Goal: Obtain resource: Download file/media

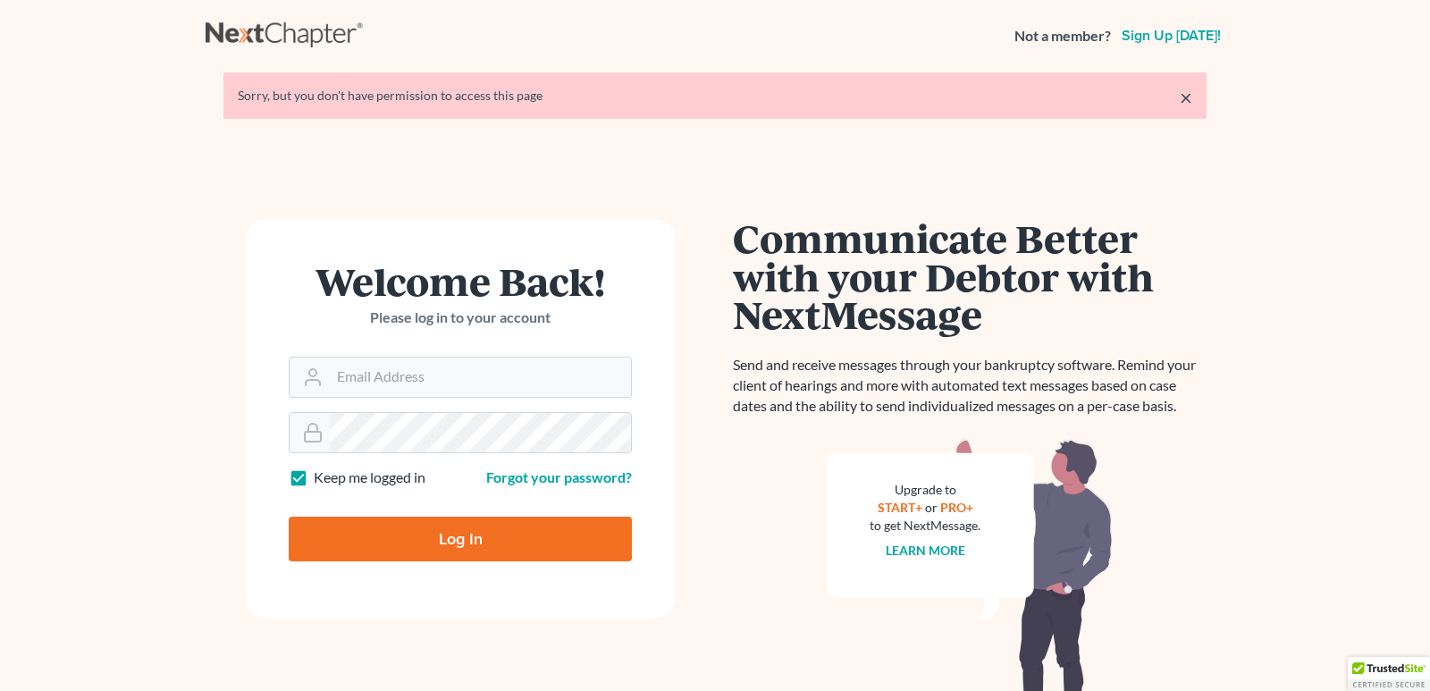
click at [522, 544] on input "Log In" at bounding box center [460, 538] width 343 height 45
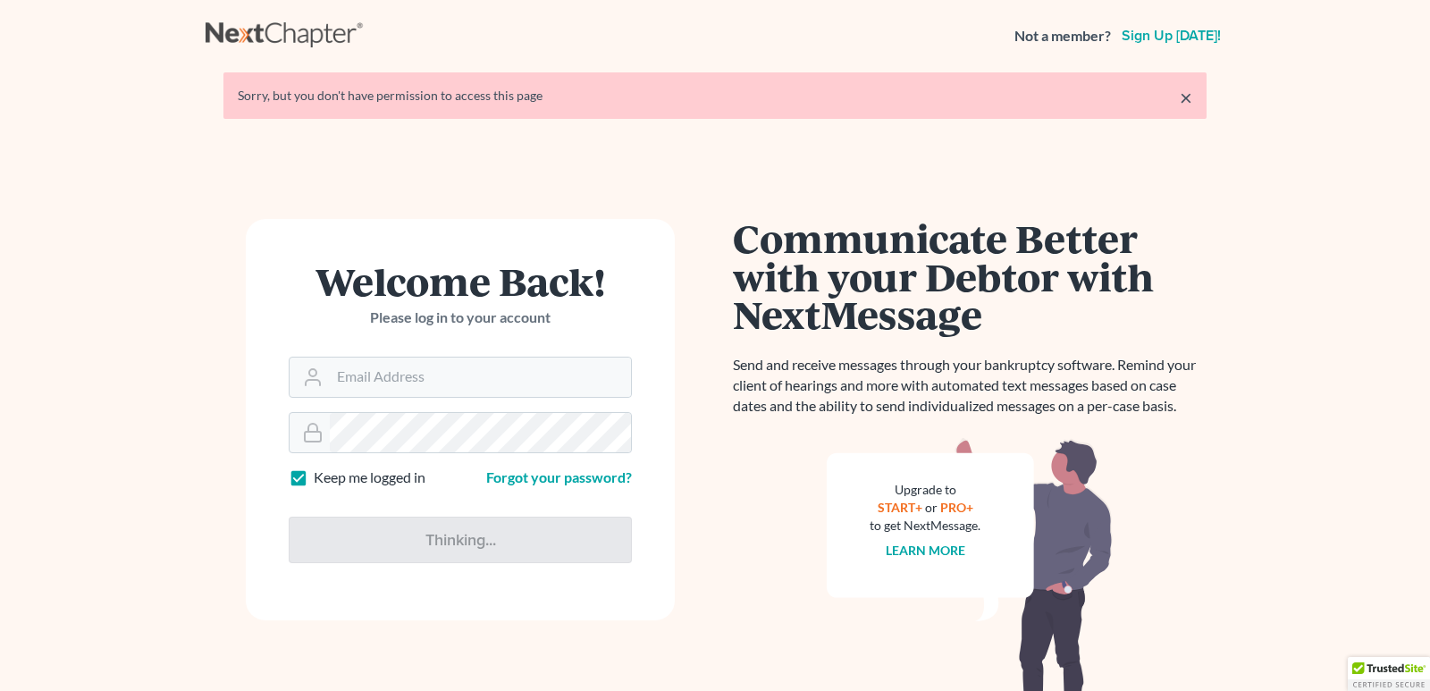
type input "Thinking..."
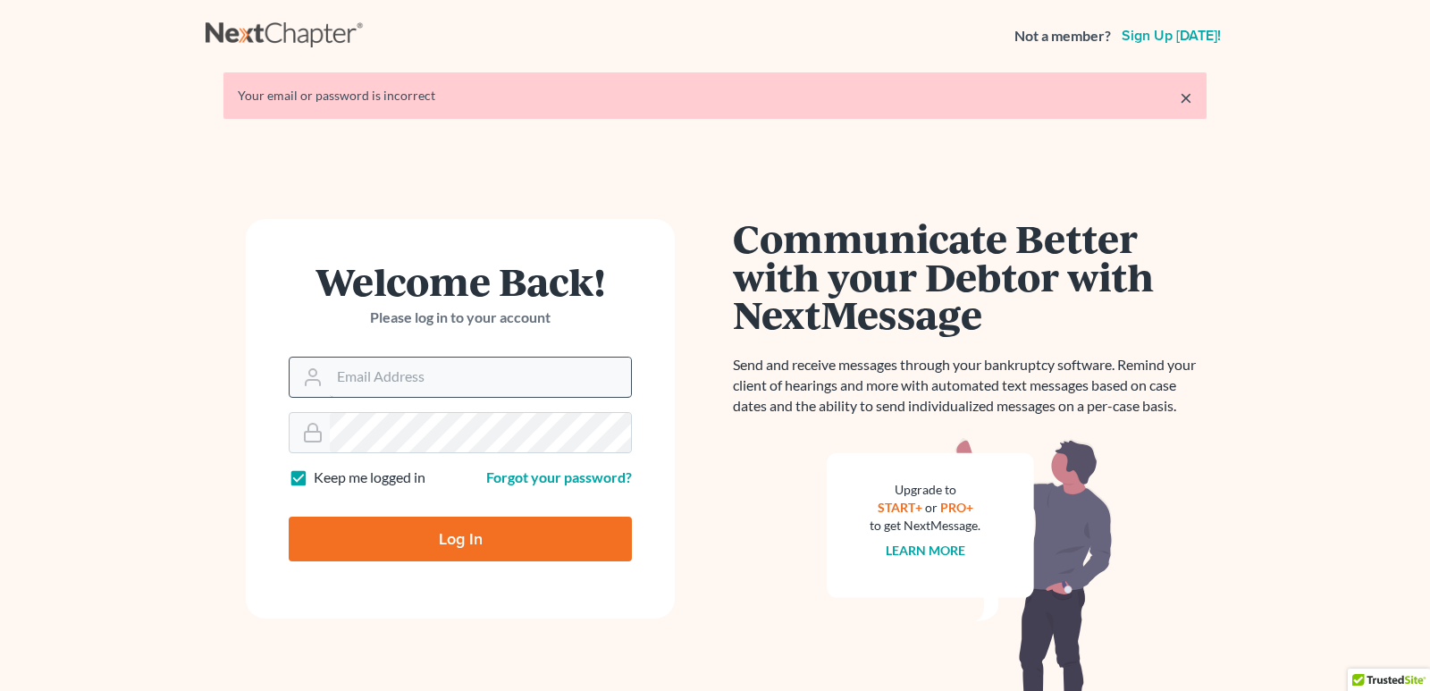
click at [441, 377] on input "Email Address" at bounding box center [480, 376] width 301 height 39
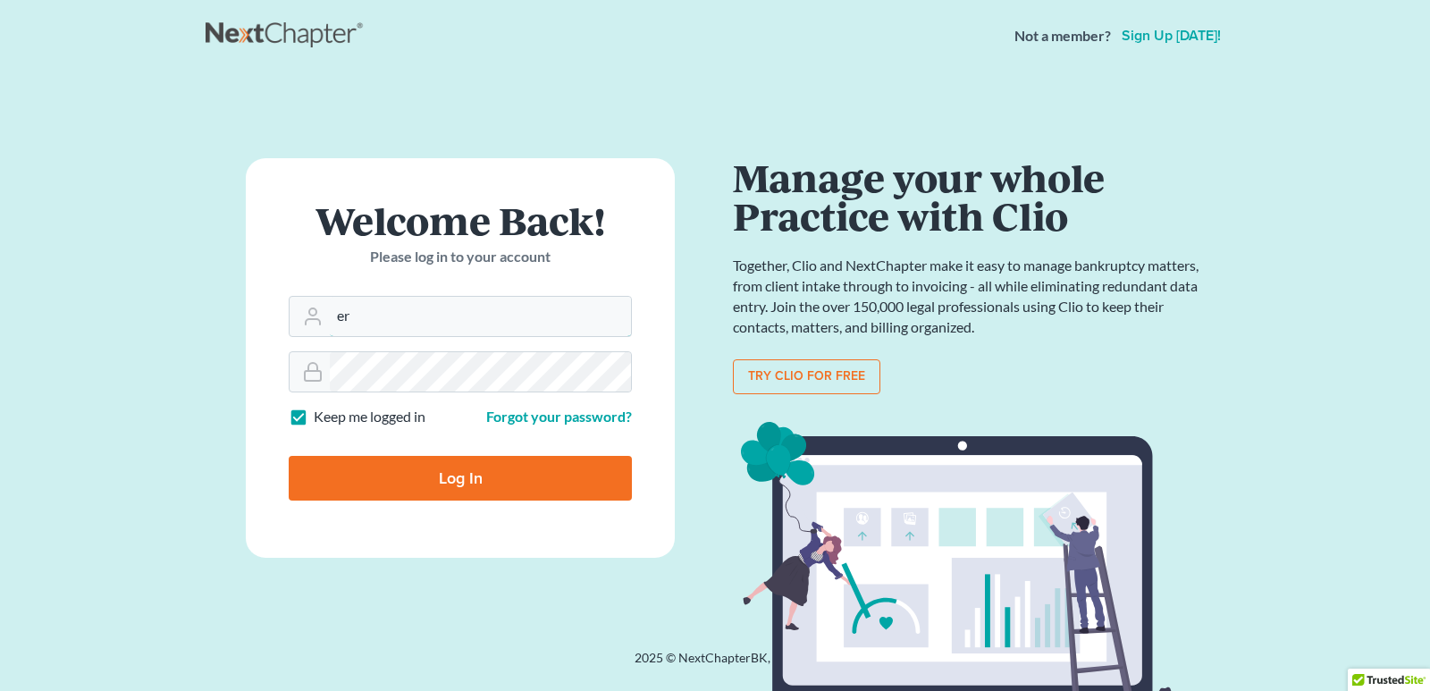
type input "[PERSON_NAME][EMAIL_ADDRESS][DOMAIN_NAME]"
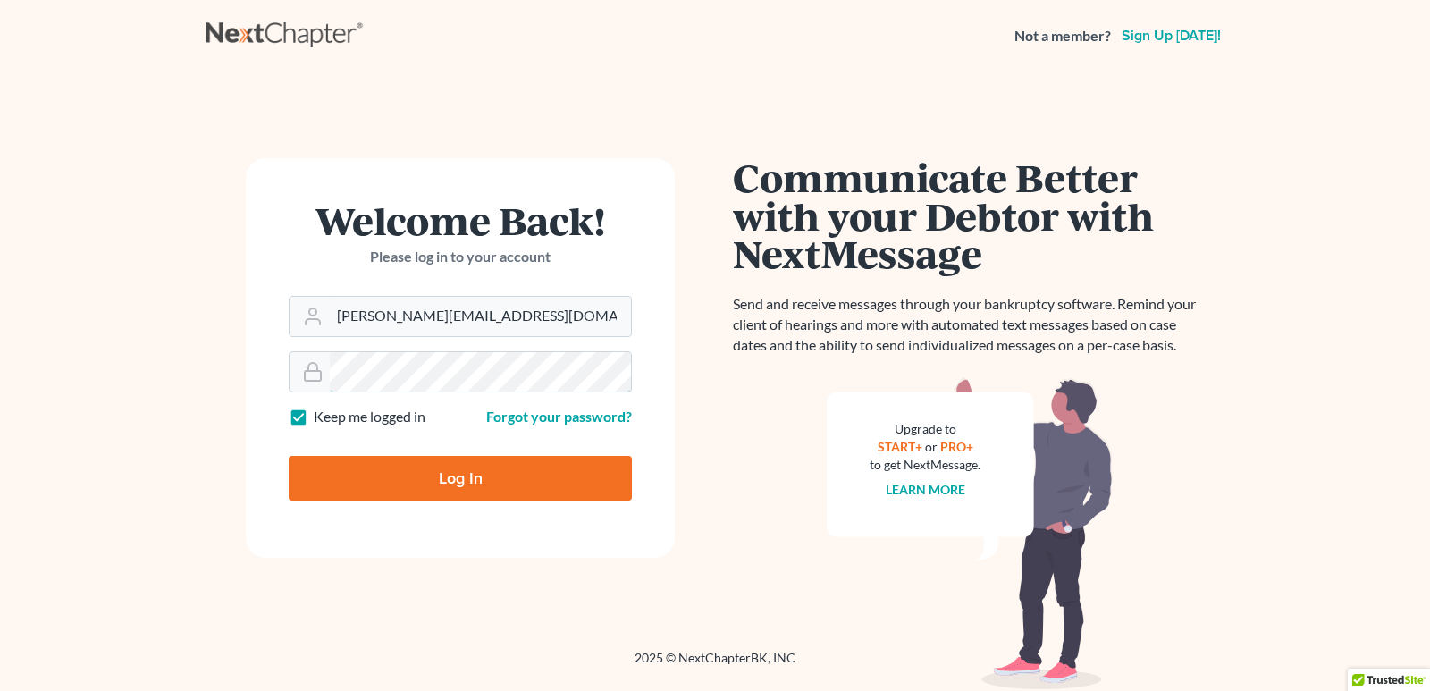
click at [289, 456] on input "Log In" at bounding box center [460, 478] width 343 height 45
type input "Thinking..."
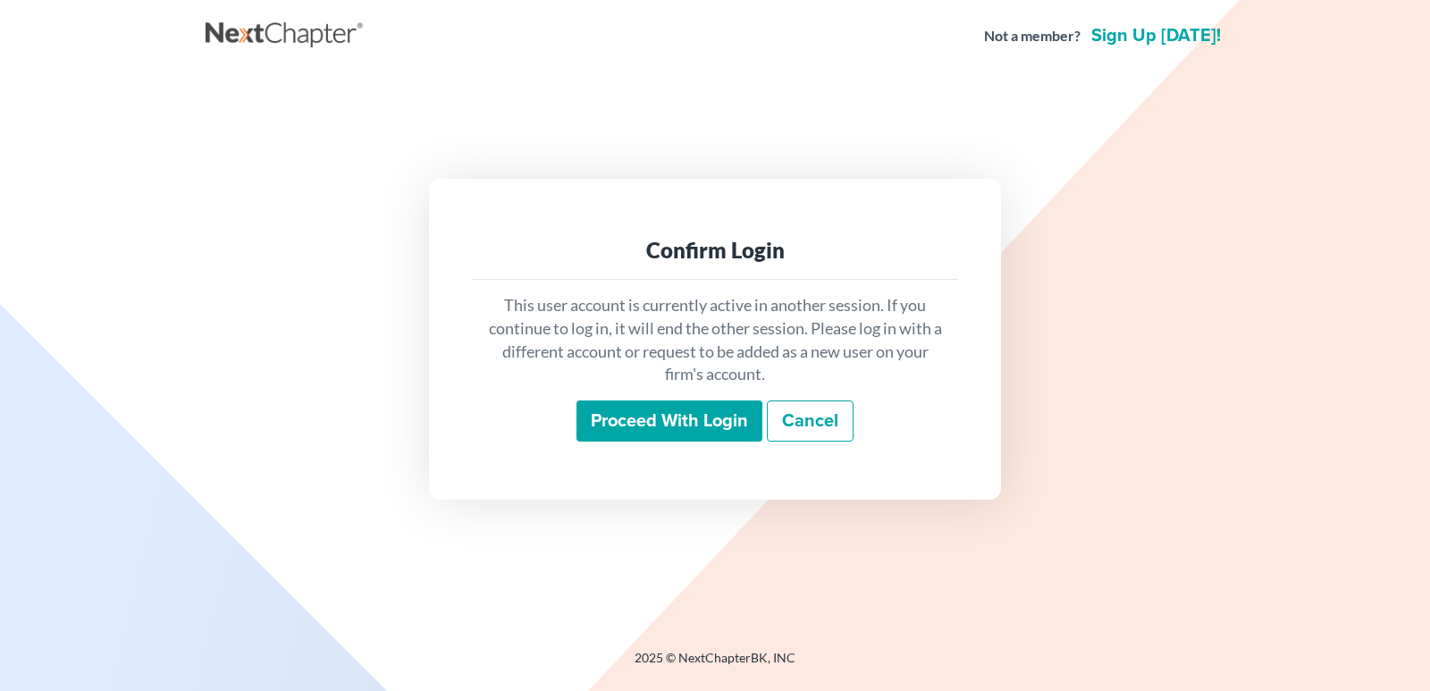
click at [720, 421] on input "Proceed with login" at bounding box center [669, 420] width 186 height 41
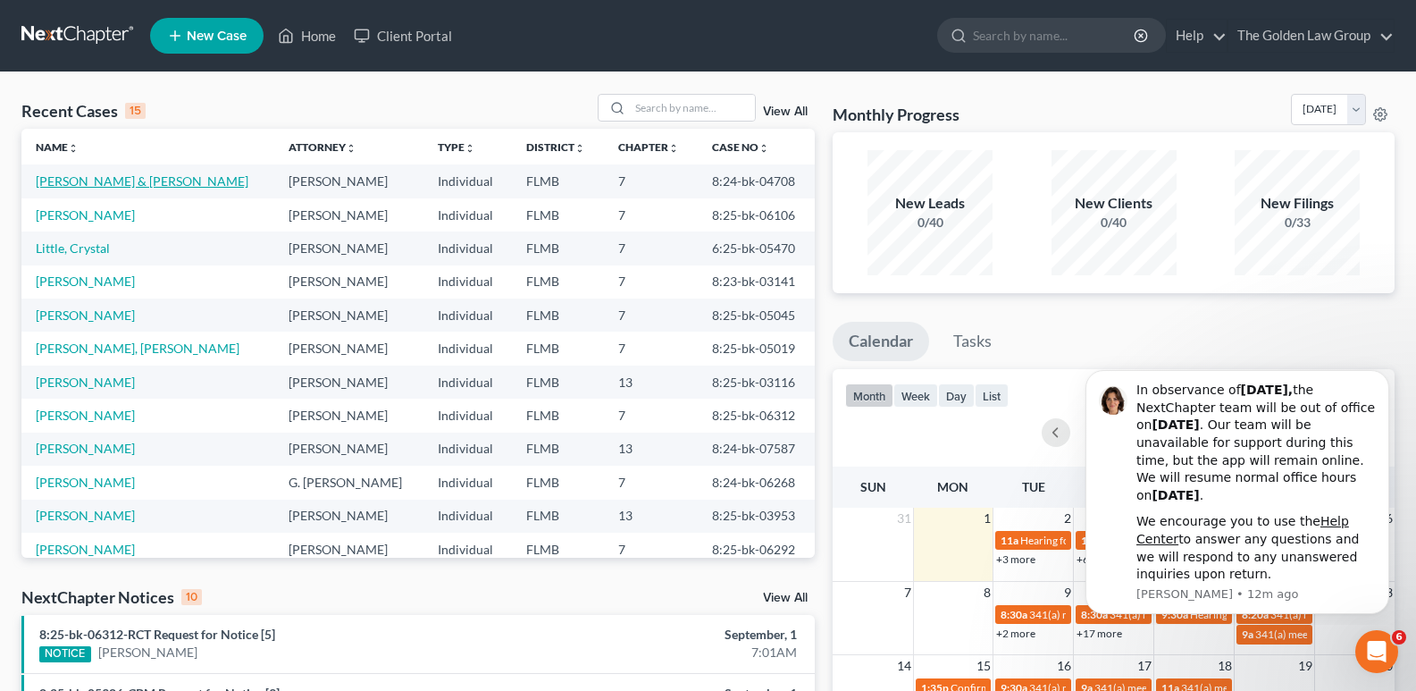
click at [118, 180] on link "[PERSON_NAME] & [PERSON_NAME]" at bounding box center [142, 180] width 213 height 15
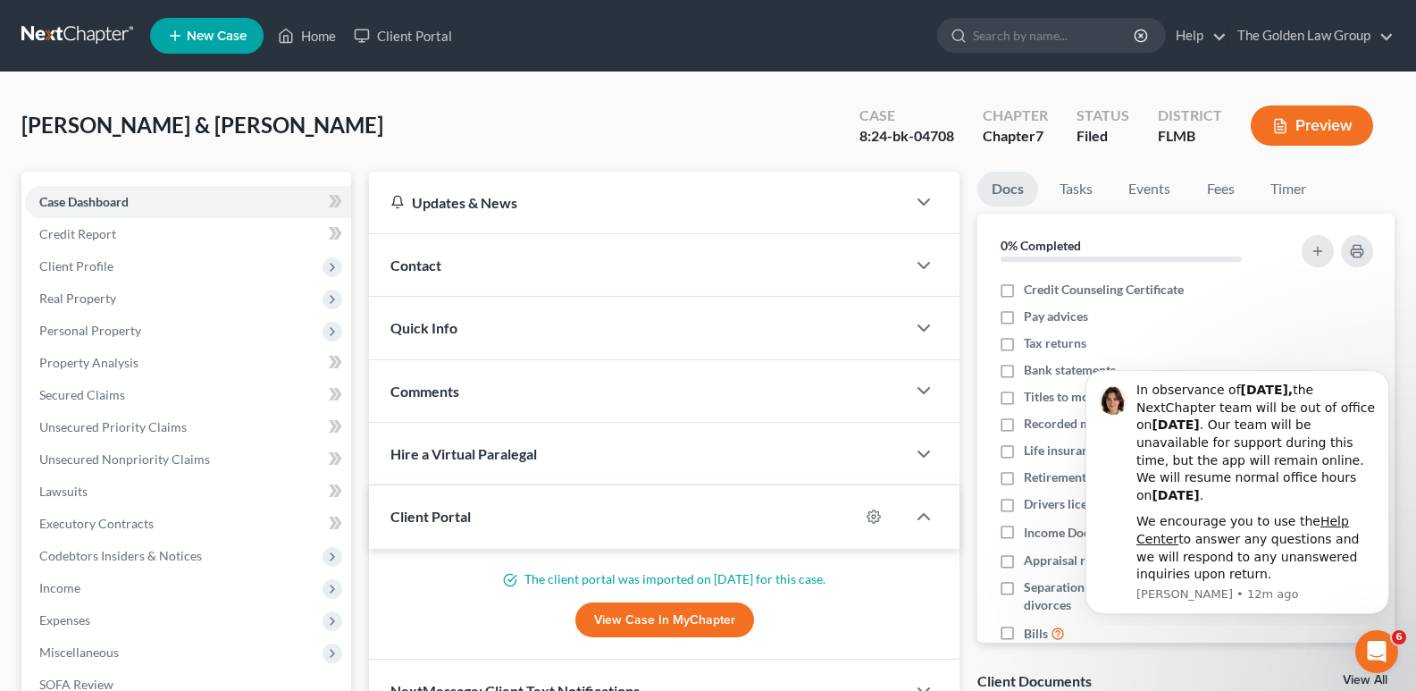
scroll to position [357, 0]
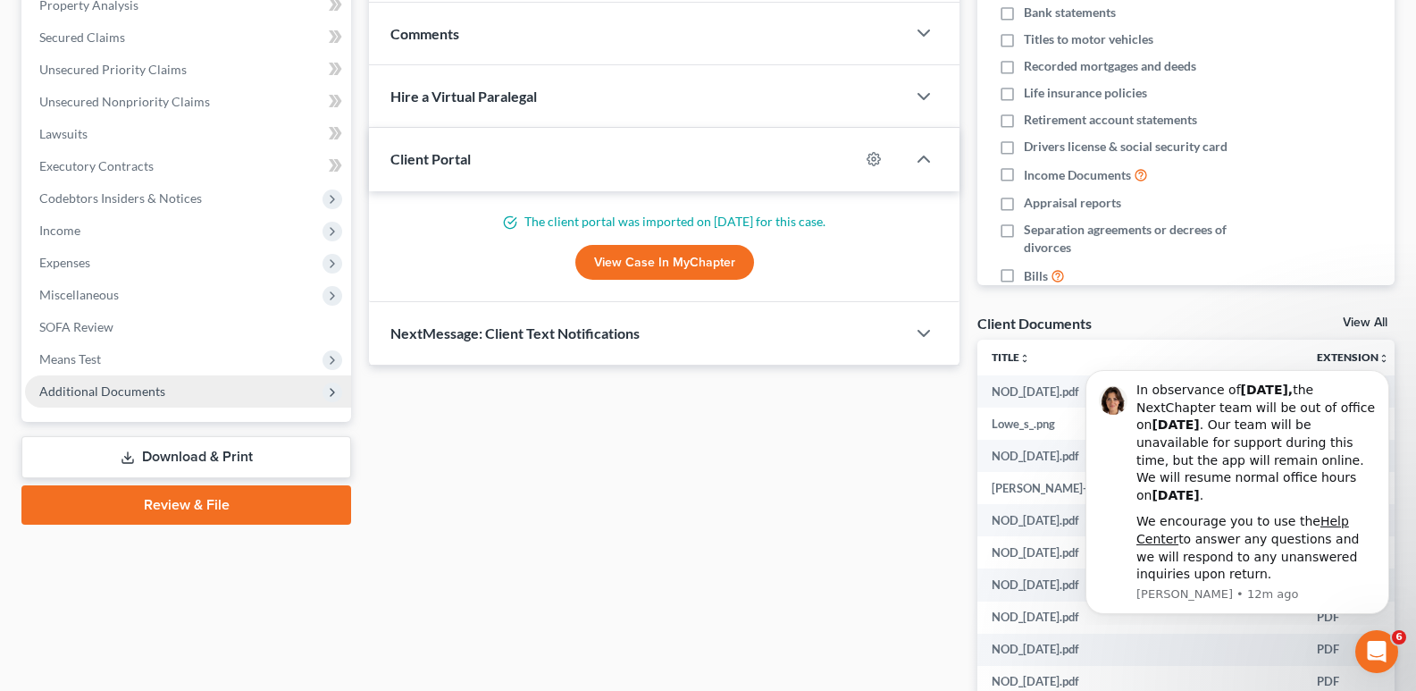
click at [117, 387] on span "Additional Documents" at bounding box center [102, 390] width 126 height 15
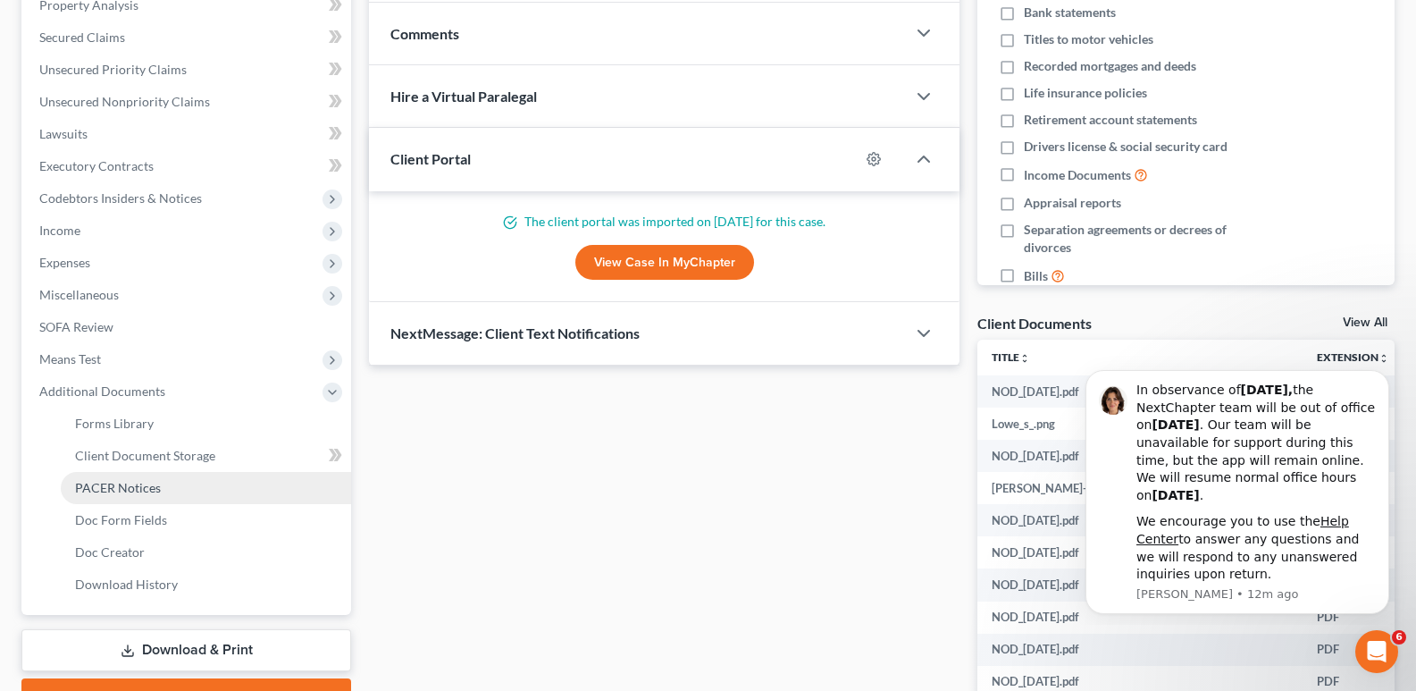
click at [115, 488] on span "PACER Notices" at bounding box center [118, 487] width 86 height 15
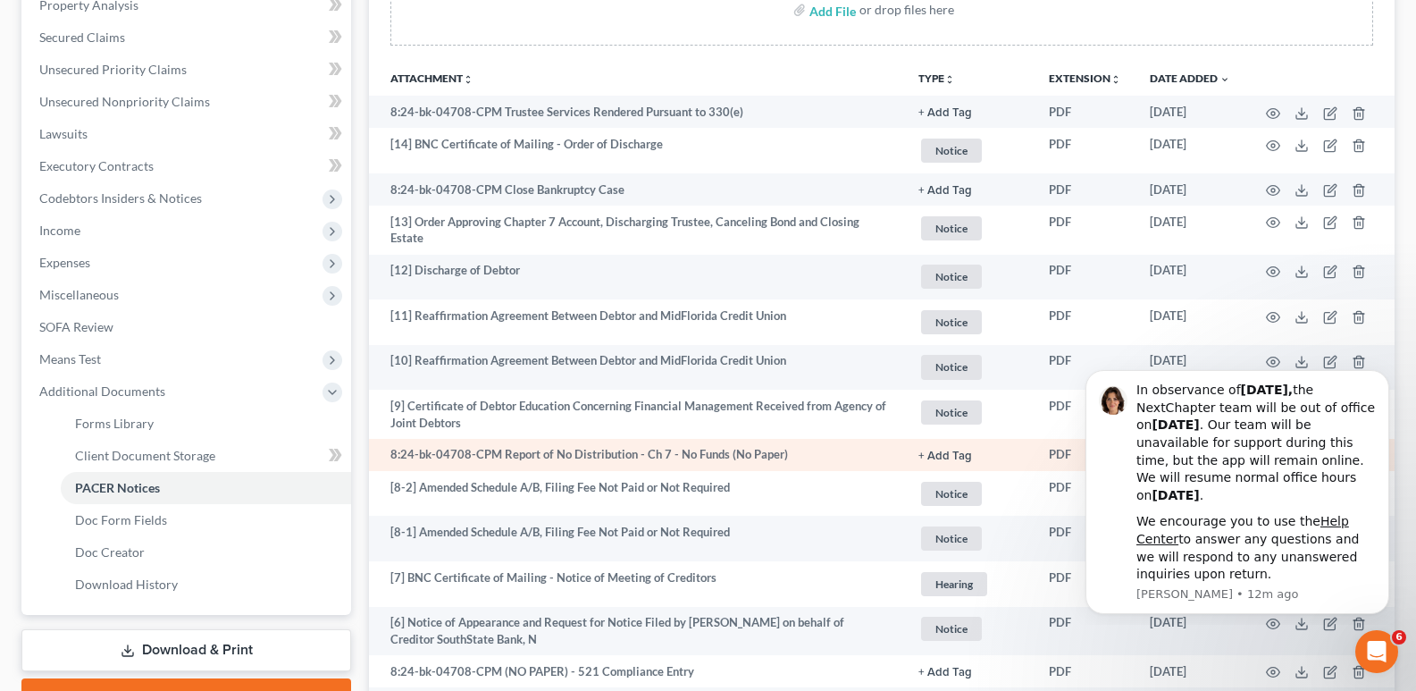
scroll to position [536, 0]
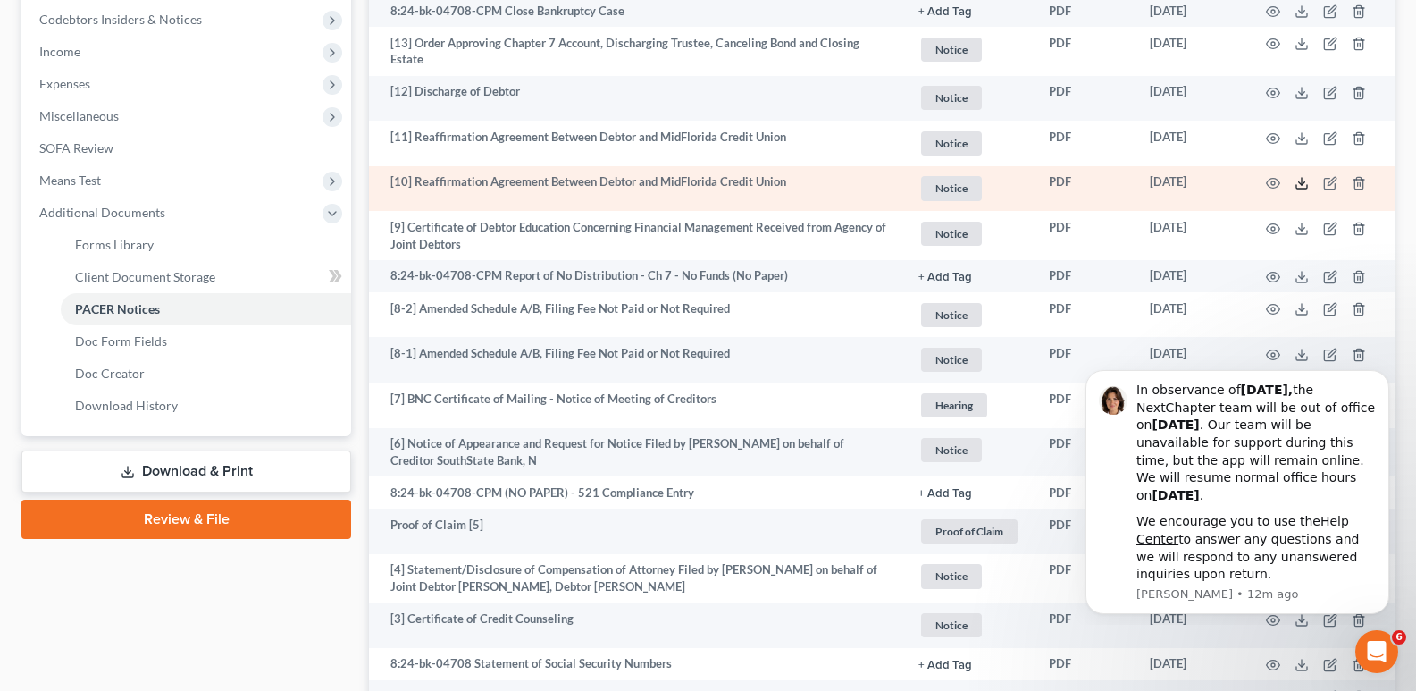
click at [1302, 182] on line at bounding box center [1302, 181] width 0 height 7
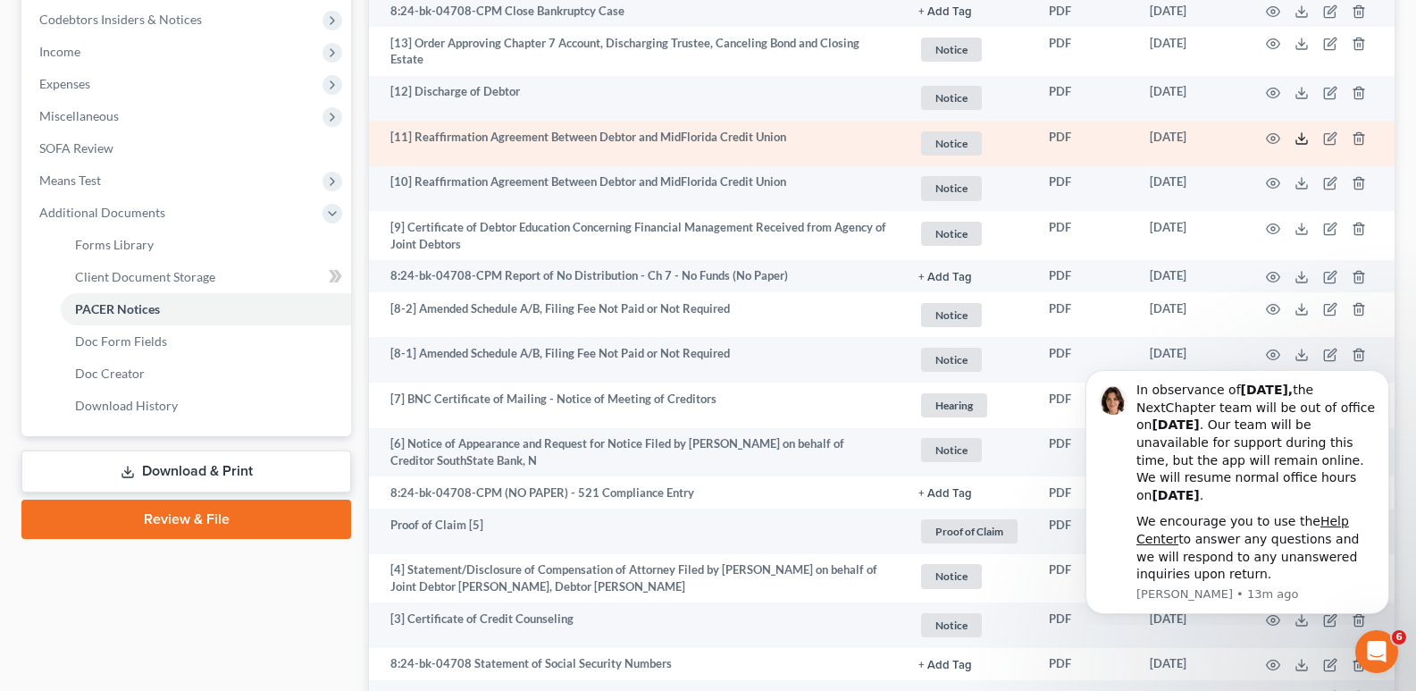
click at [1303, 133] on icon at bounding box center [1302, 138] width 14 height 14
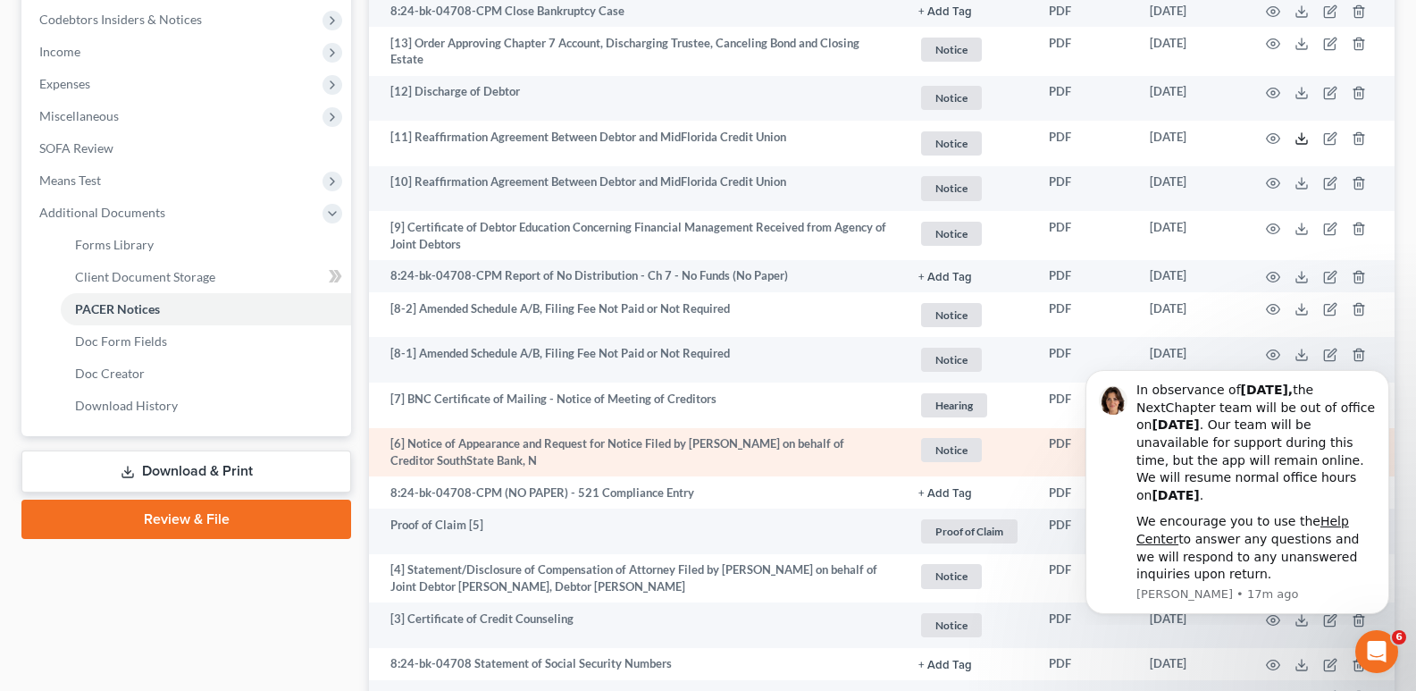
scroll to position [709, 0]
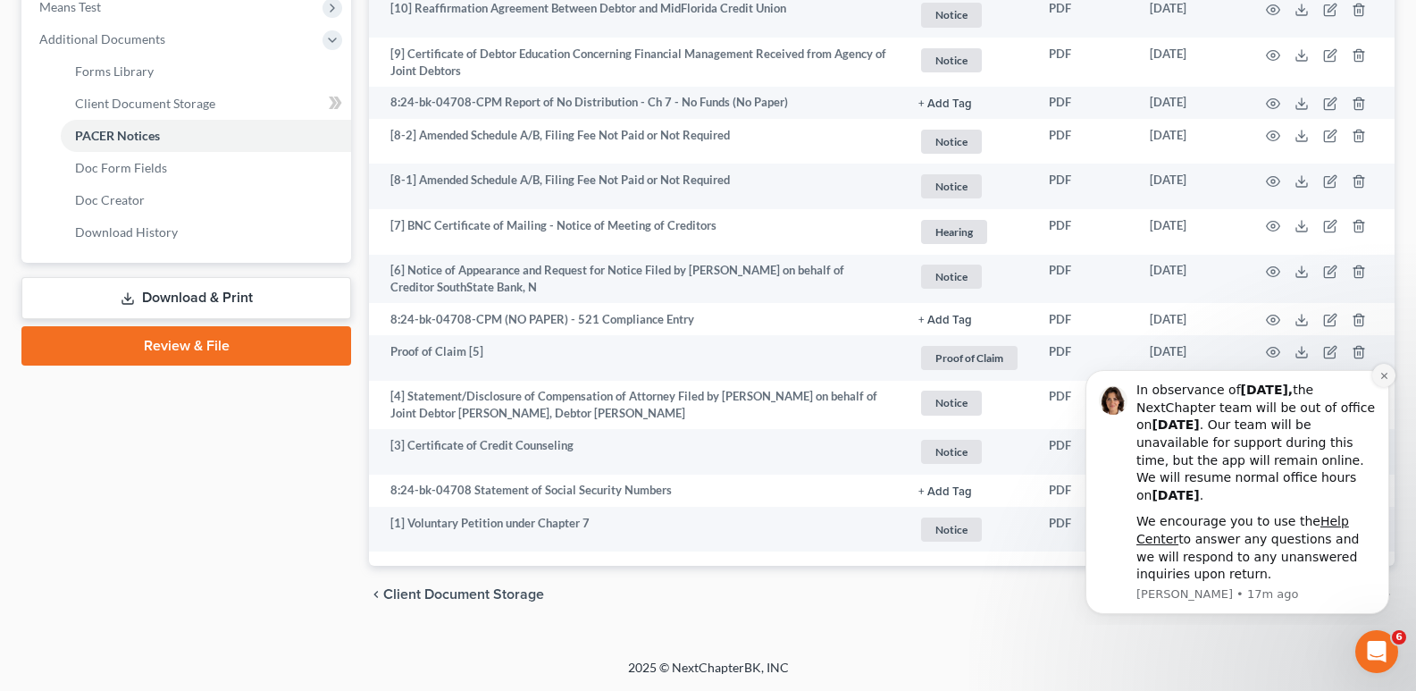
click at [1381, 371] on icon "Dismiss notification" at bounding box center [1385, 376] width 10 height 10
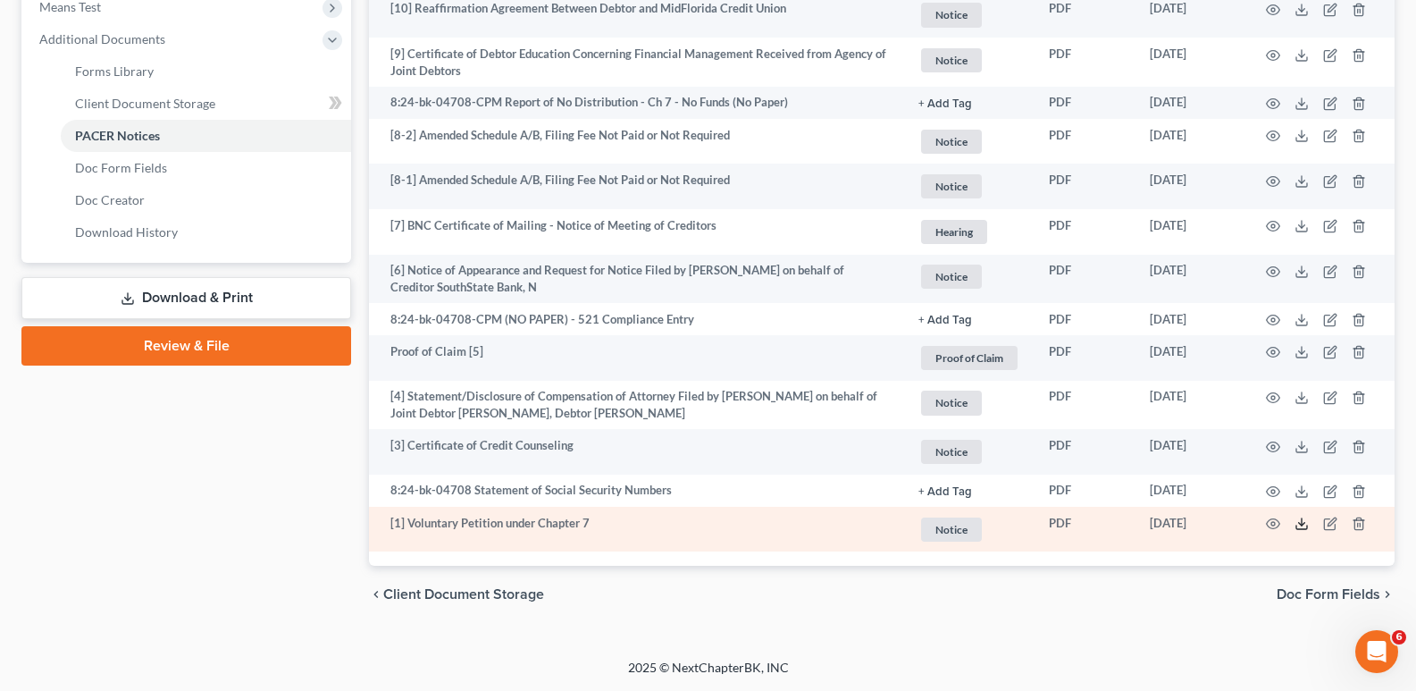
click at [1304, 523] on icon at bounding box center [1302, 523] width 14 height 14
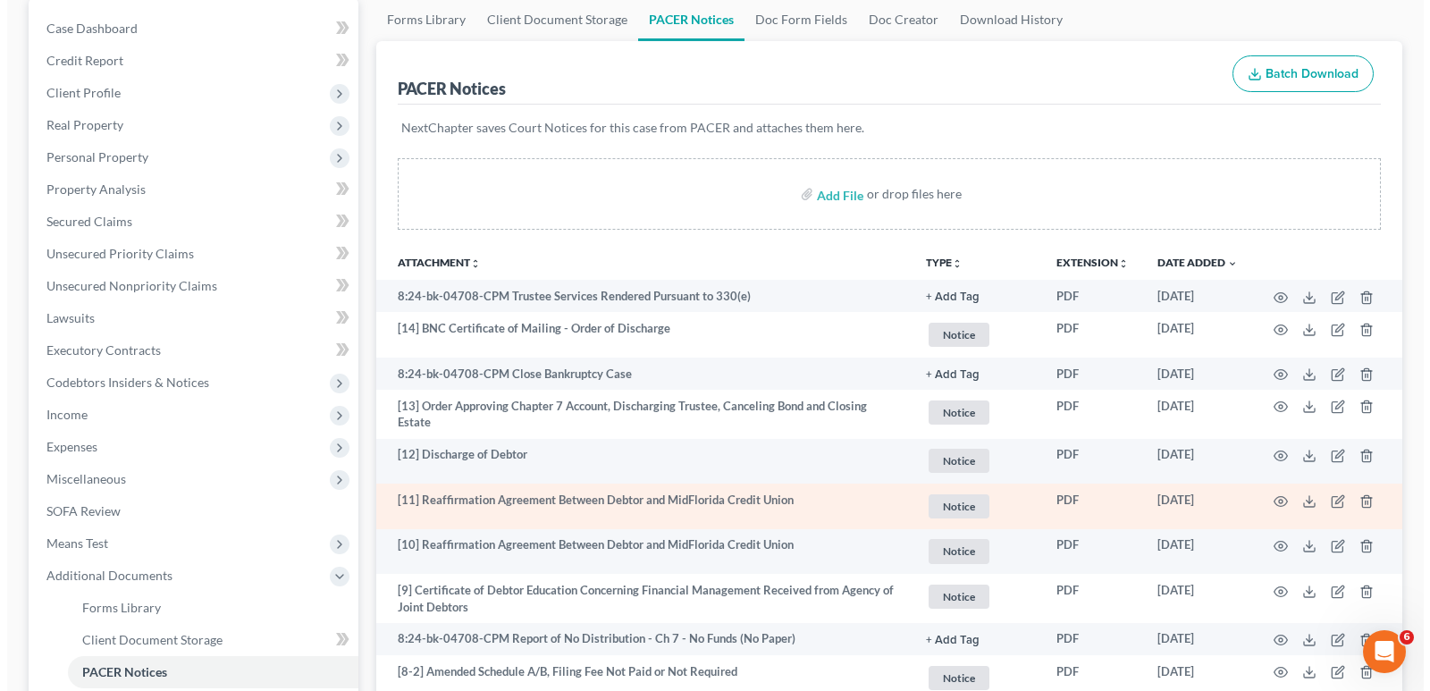
scroll to position [0, 0]
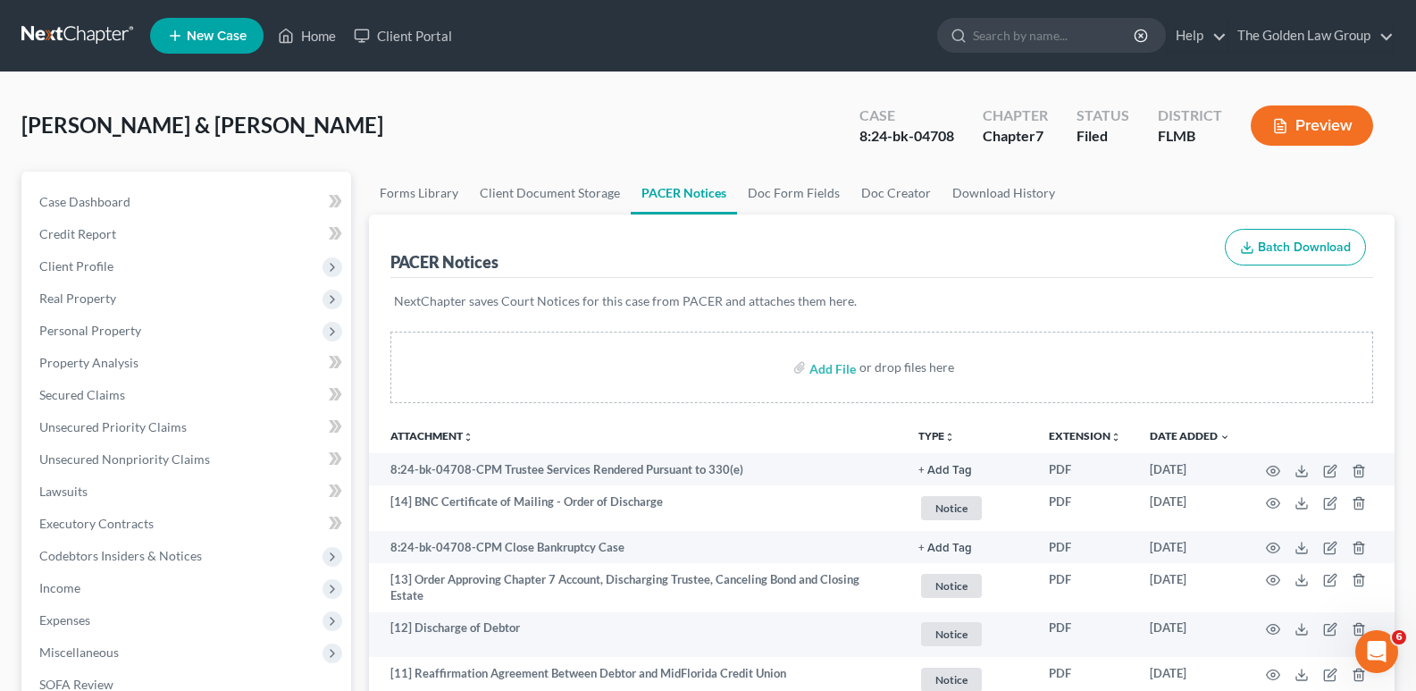
click at [1331, 123] on button "Preview" at bounding box center [1312, 125] width 122 height 40
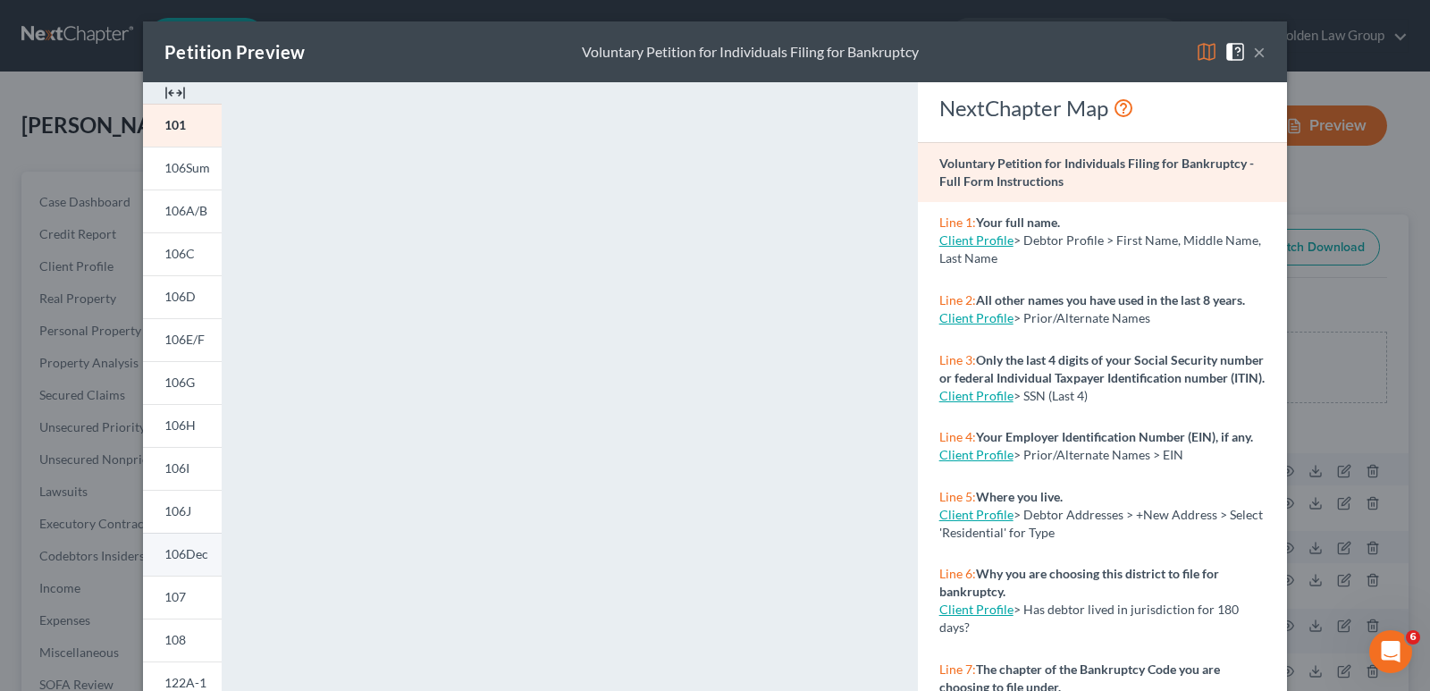
scroll to position [268, 0]
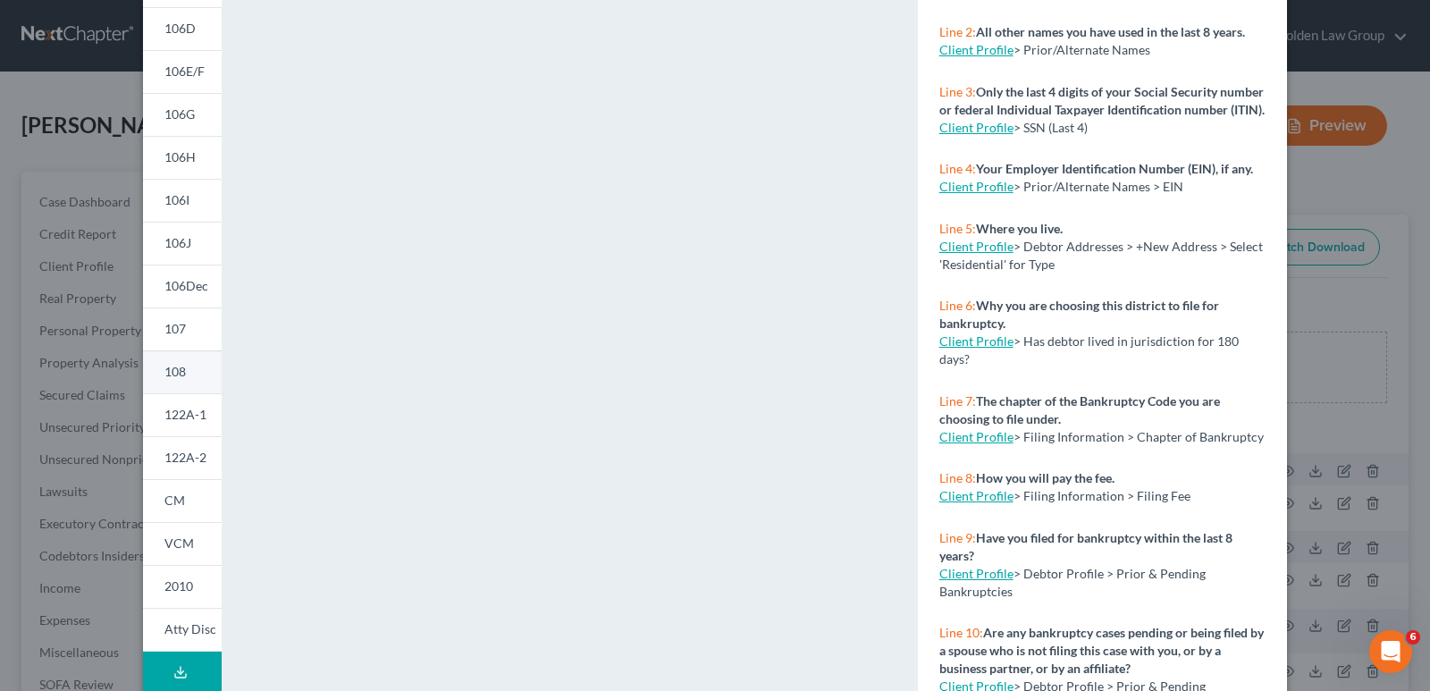
click at [178, 363] on link "108" at bounding box center [182, 371] width 79 height 43
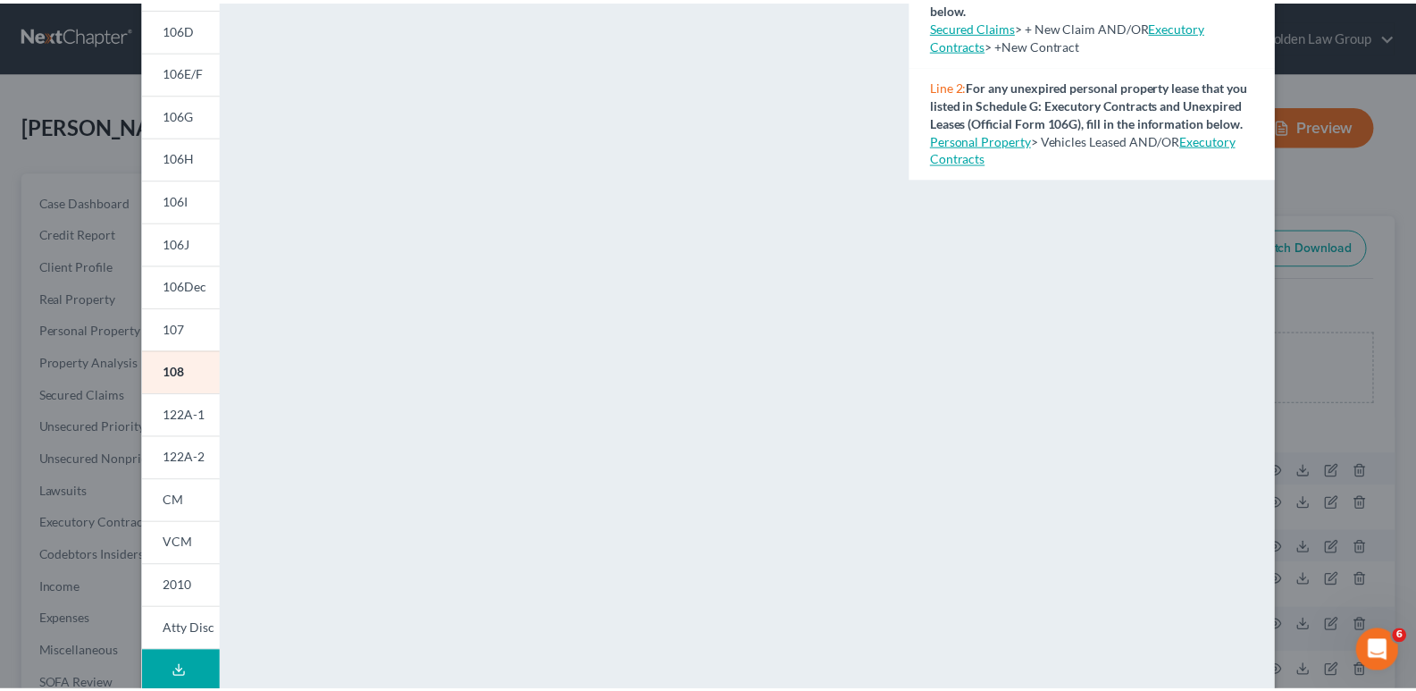
scroll to position [0, 0]
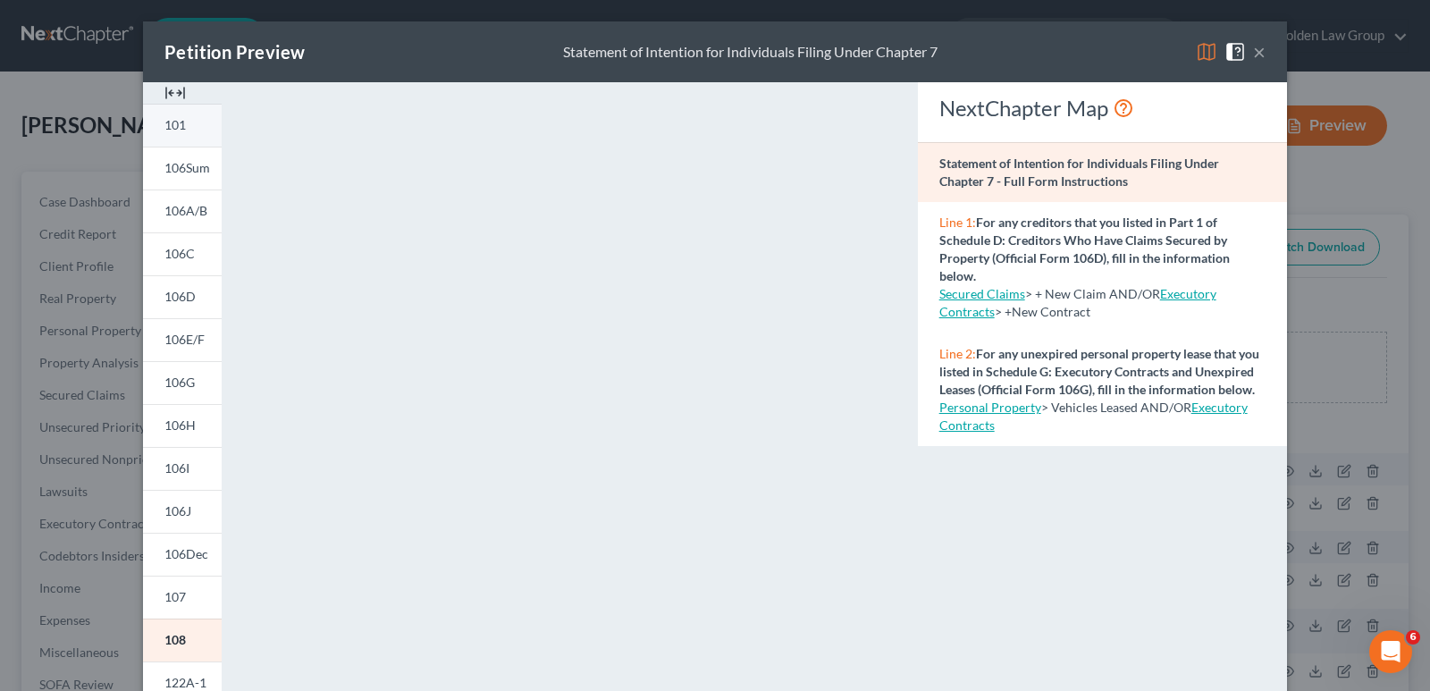
click at [180, 124] on link "101" at bounding box center [182, 125] width 79 height 43
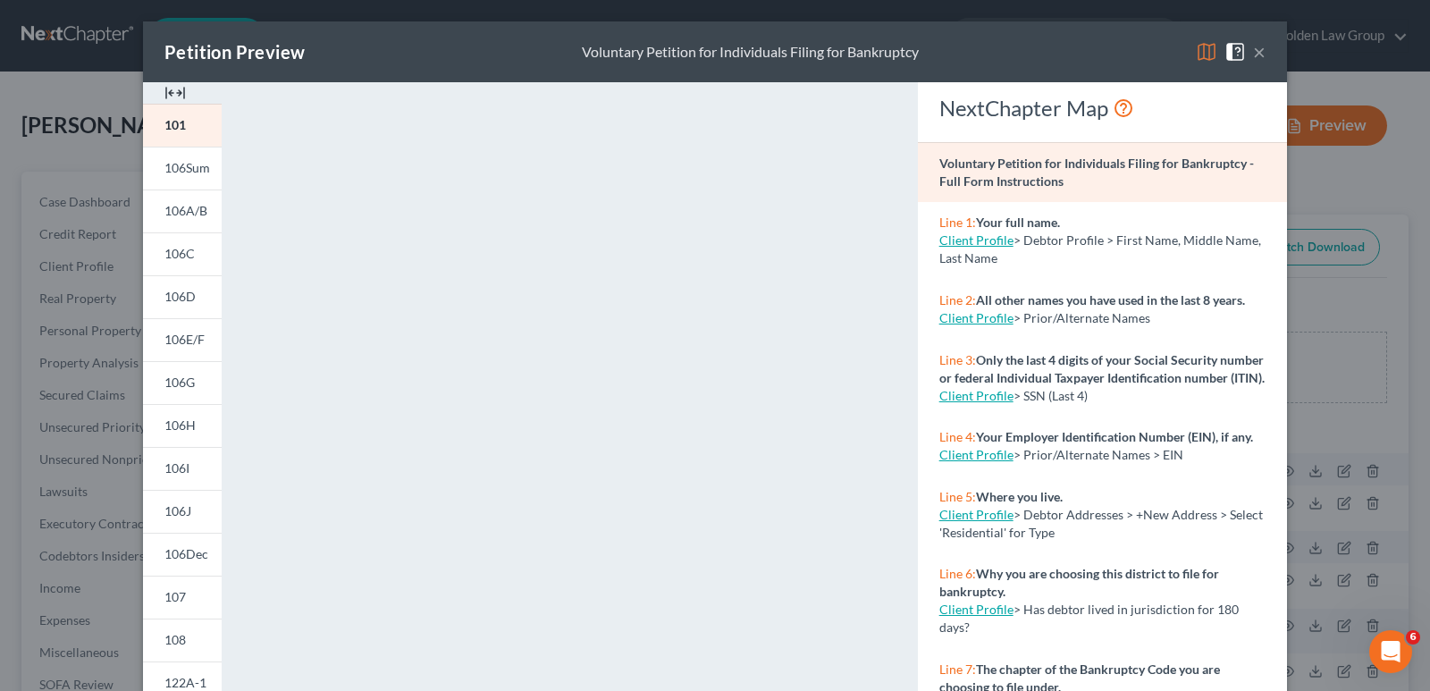
click at [63, 443] on div "Petition Preview Voluntary Petition for Individuals Filing for Bankruptcy × 101…" at bounding box center [715, 345] width 1430 height 691
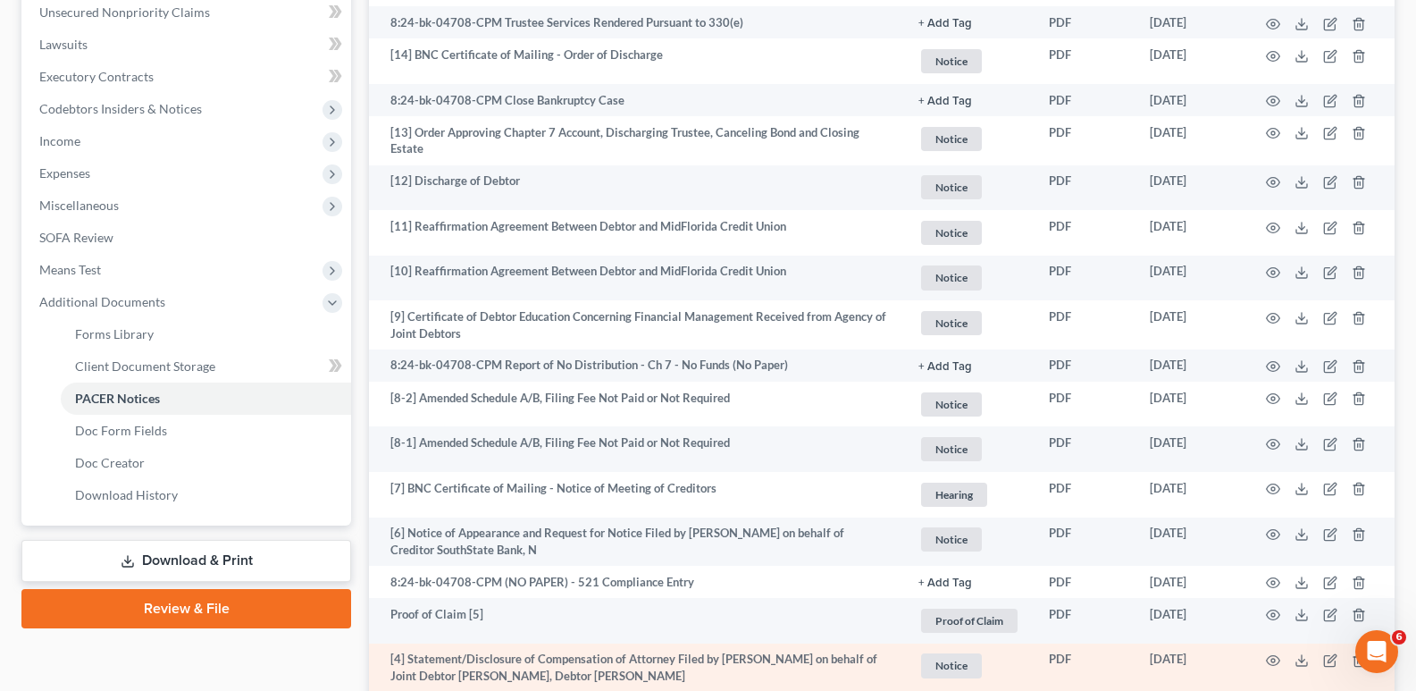
scroll to position [709, 0]
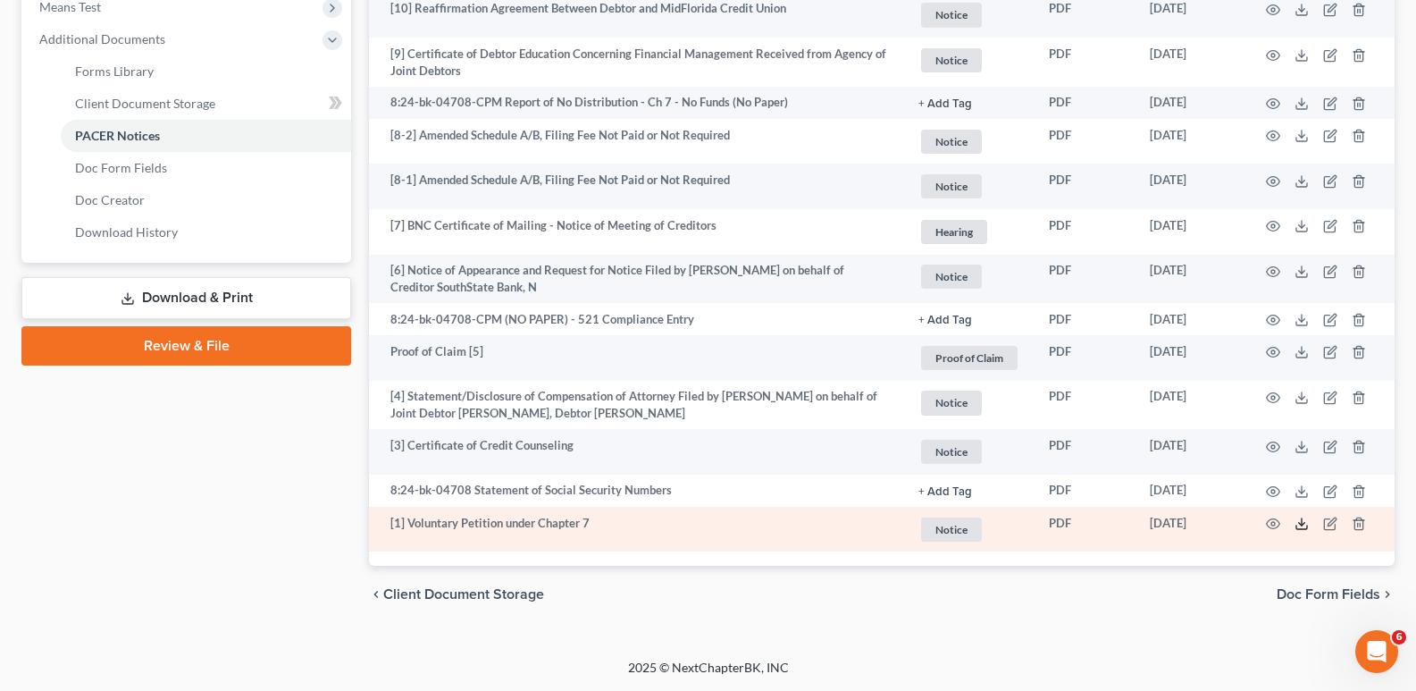
click at [1302, 523] on line at bounding box center [1302, 521] width 0 height 7
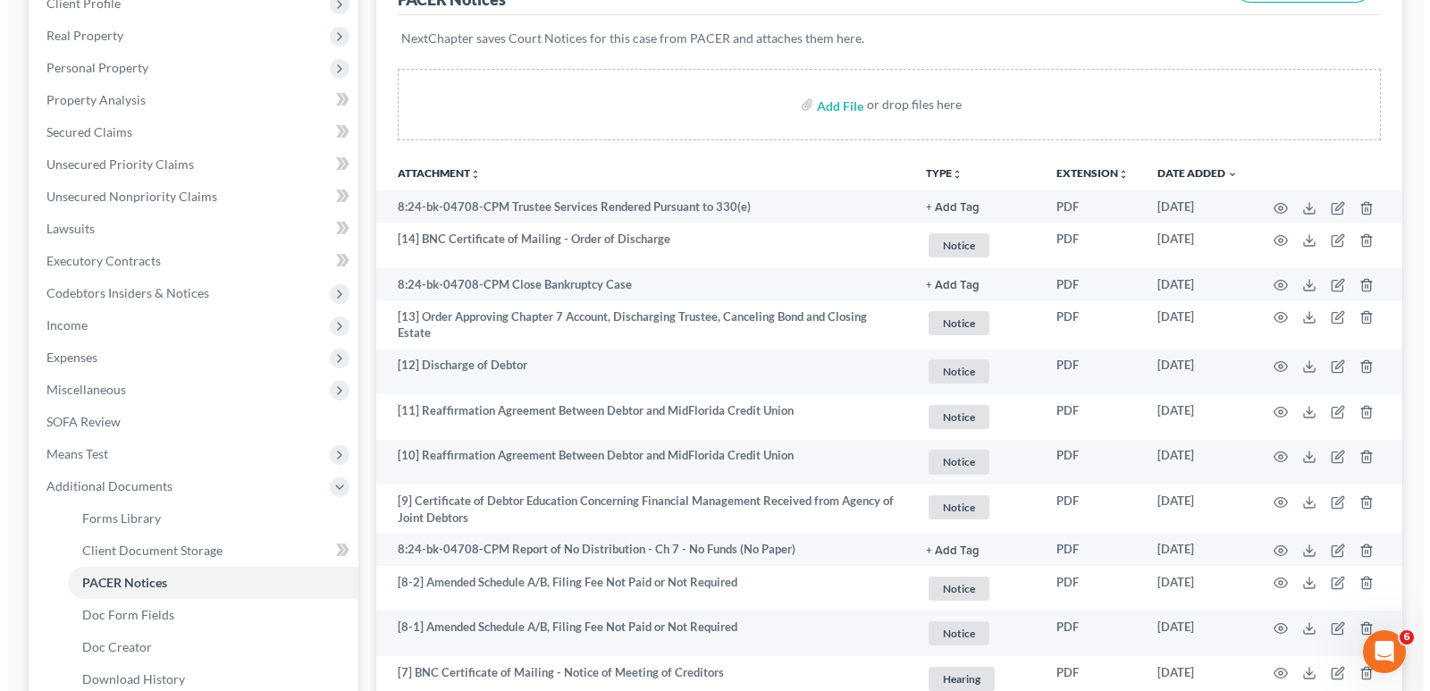
scroll to position [0, 0]
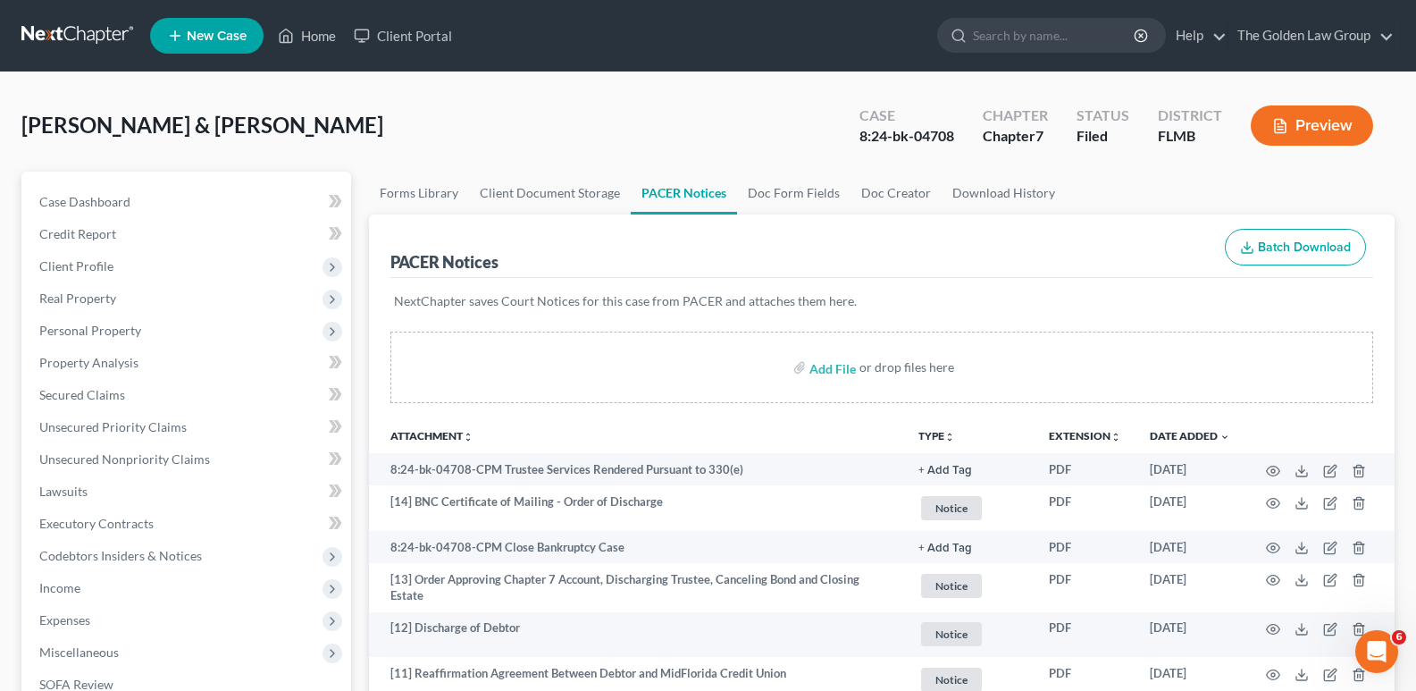
click at [1293, 119] on button "Preview" at bounding box center [1312, 125] width 122 height 40
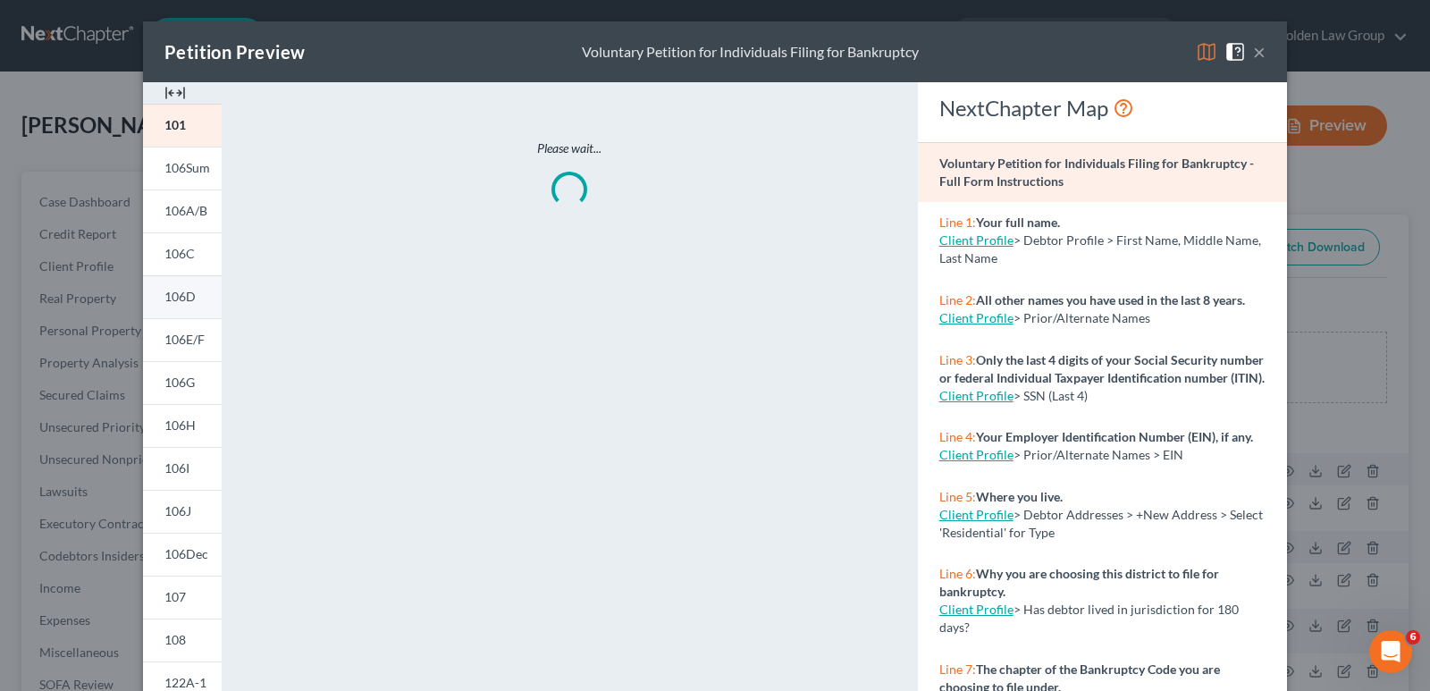
click at [176, 291] on span "106D" at bounding box center [179, 296] width 31 height 15
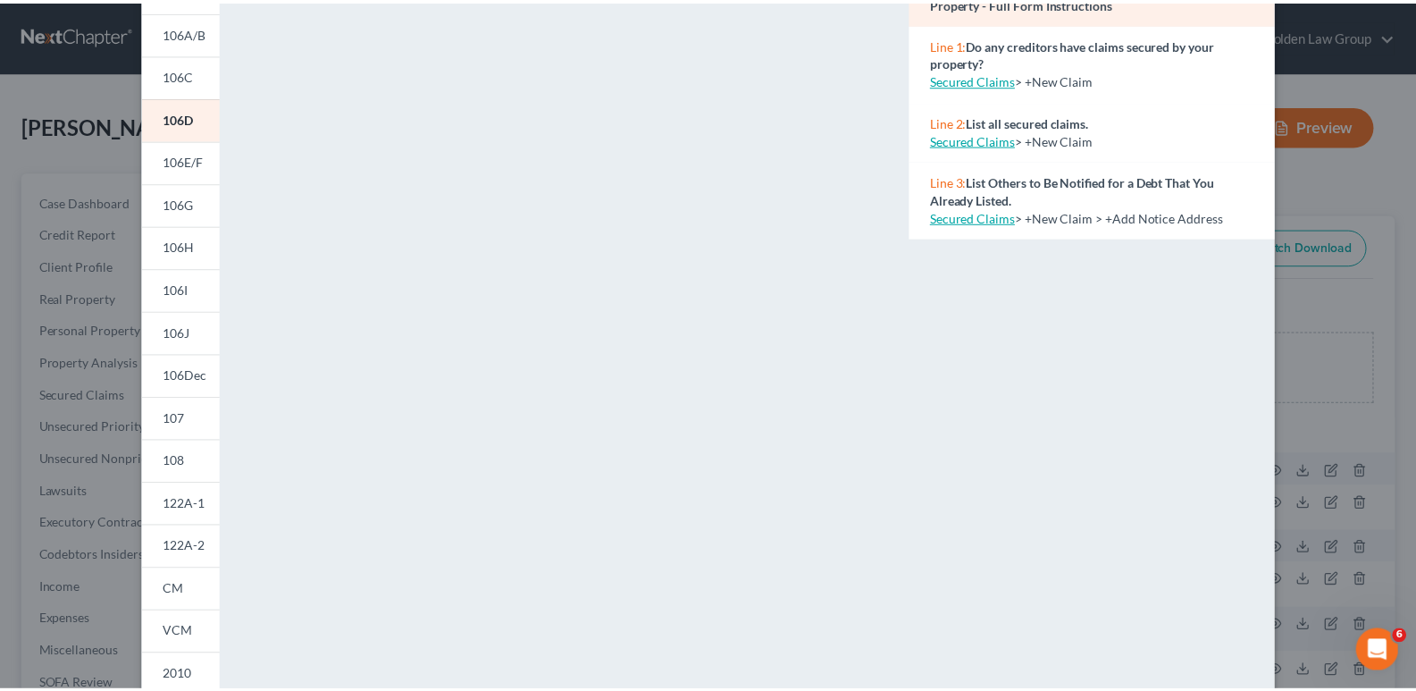
scroll to position [268, 0]
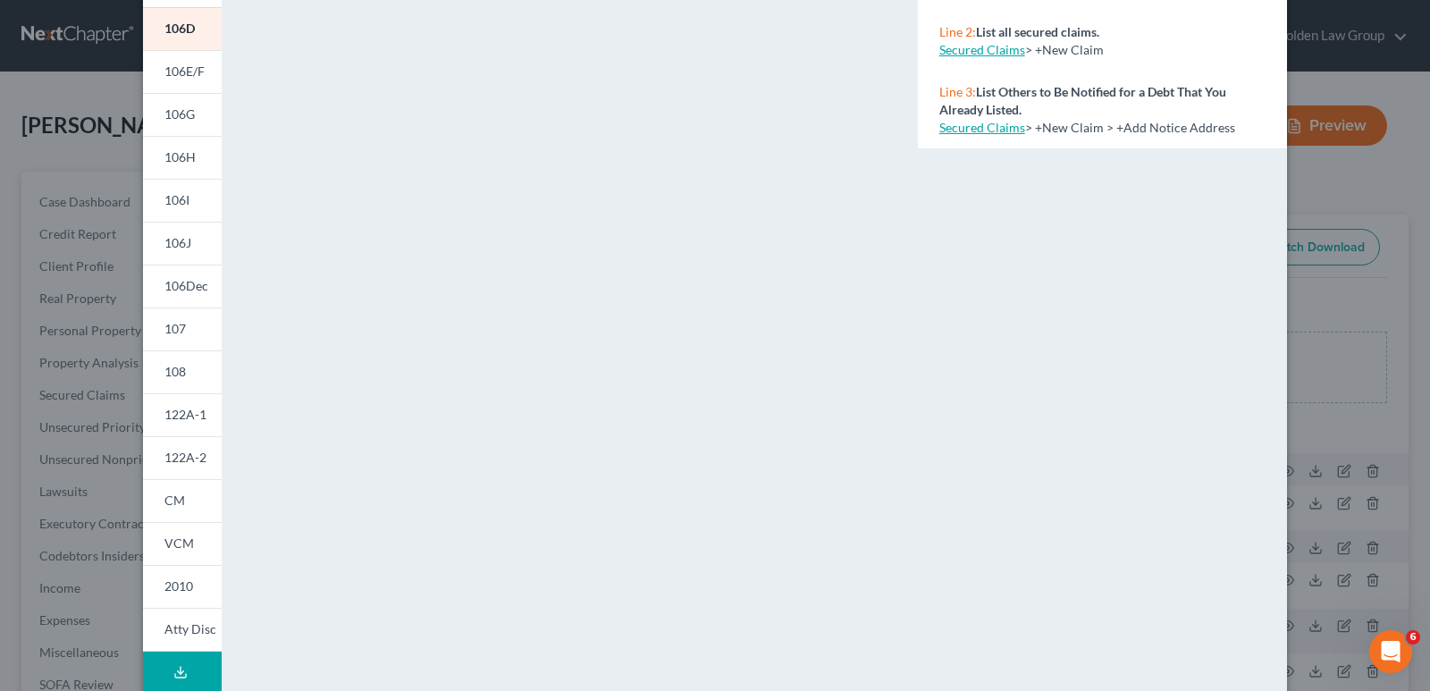
click at [56, 154] on div "Petition Preview Schedule D: Creditors Who Hold Claims Secured by Property × 10…" at bounding box center [715, 345] width 1430 height 691
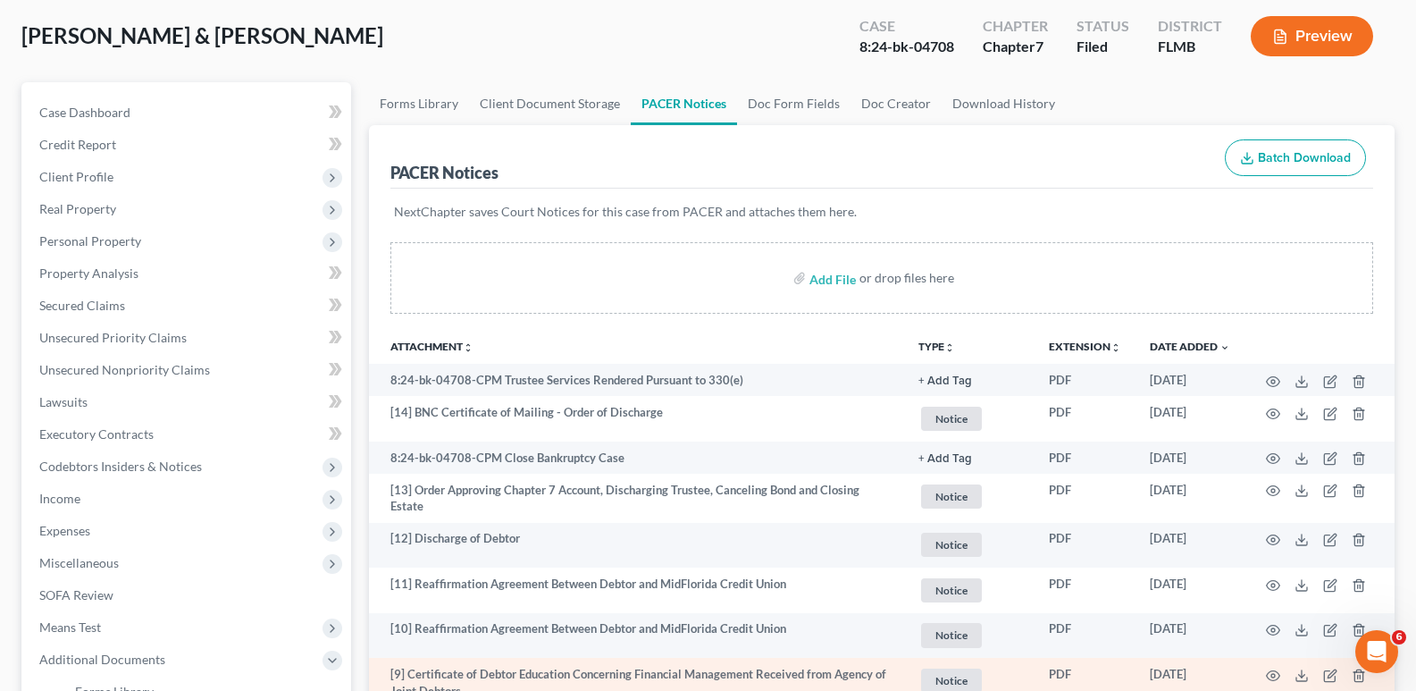
scroll to position [0, 0]
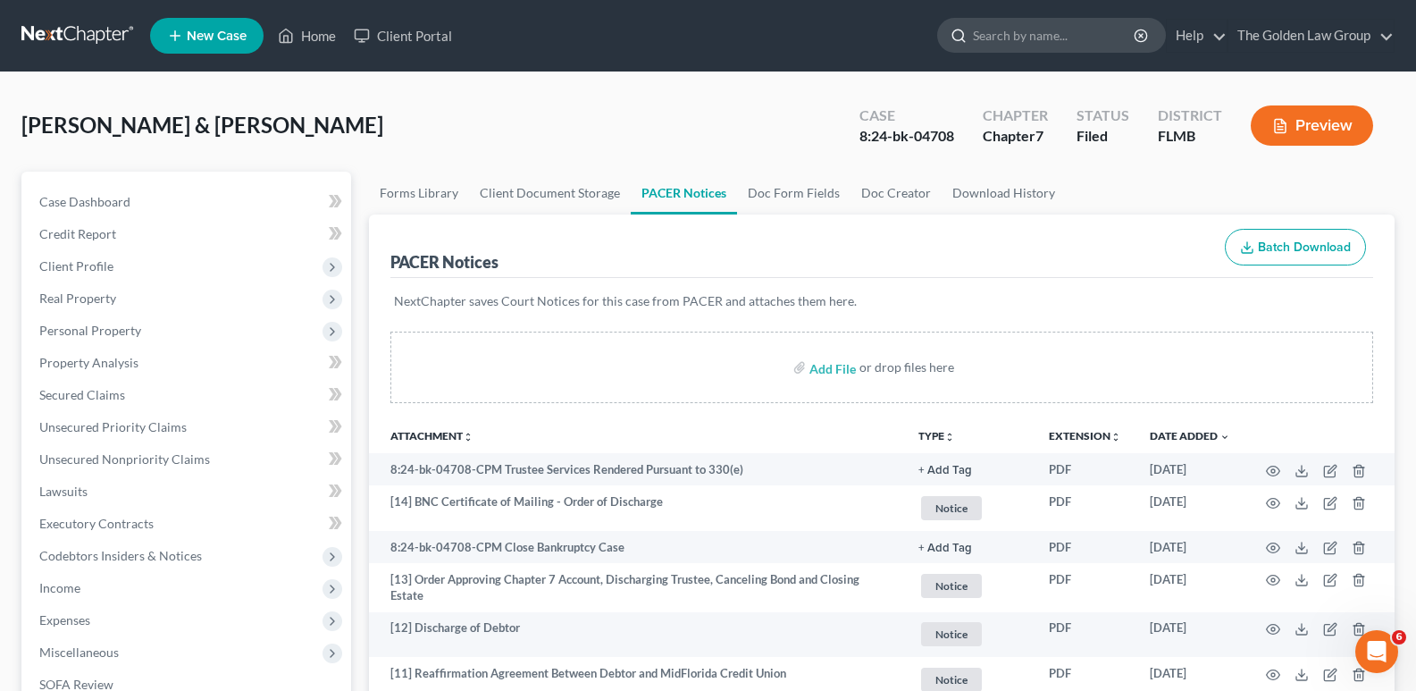
click at [998, 35] on input "search" at bounding box center [1055, 35] width 164 height 33
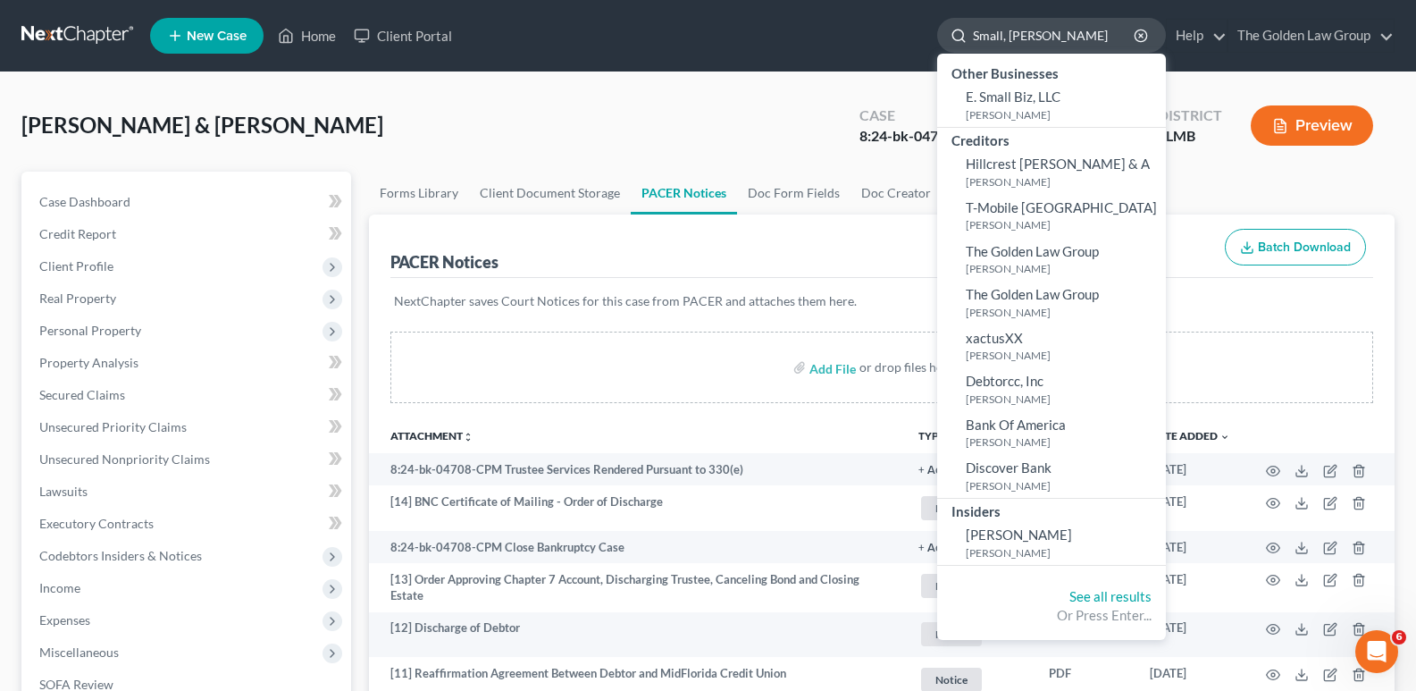
type input "[PERSON_NAME]"
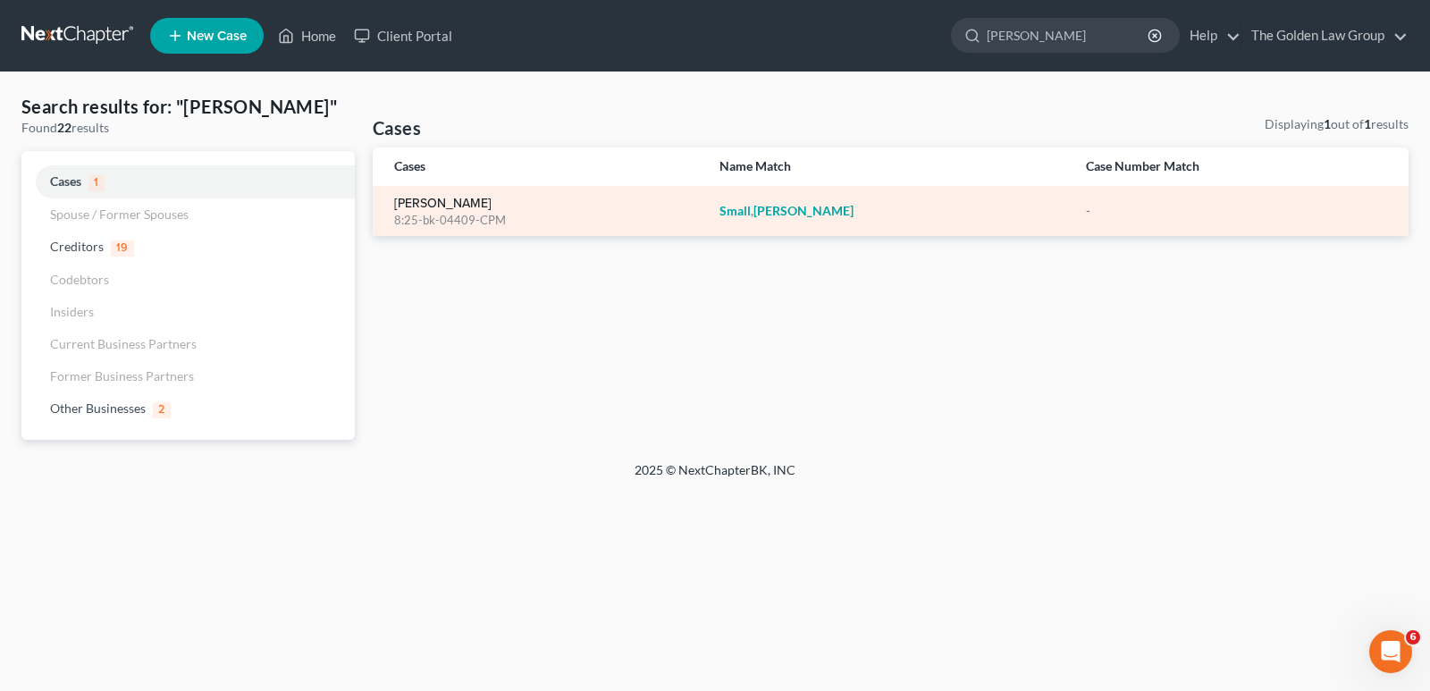
click at [431, 204] on link "[PERSON_NAME]" at bounding box center [442, 203] width 97 height 13
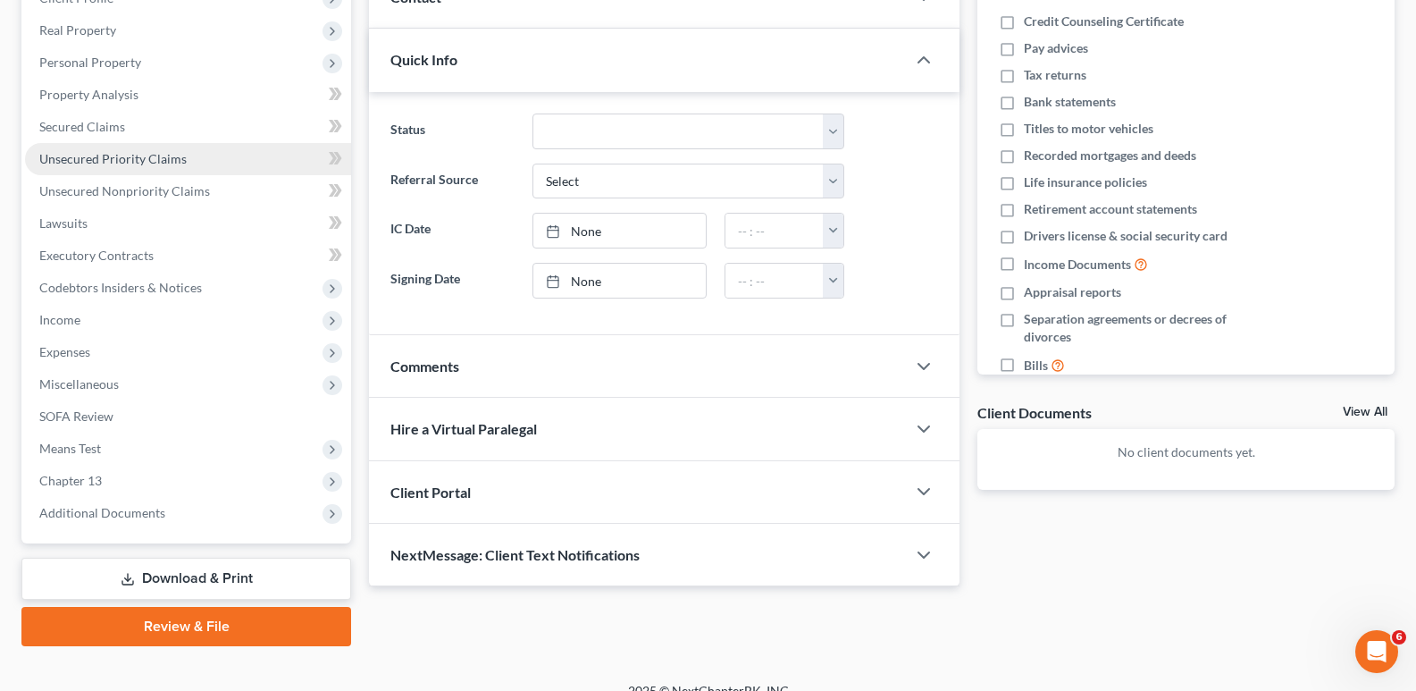
scroll to position [291, 0]
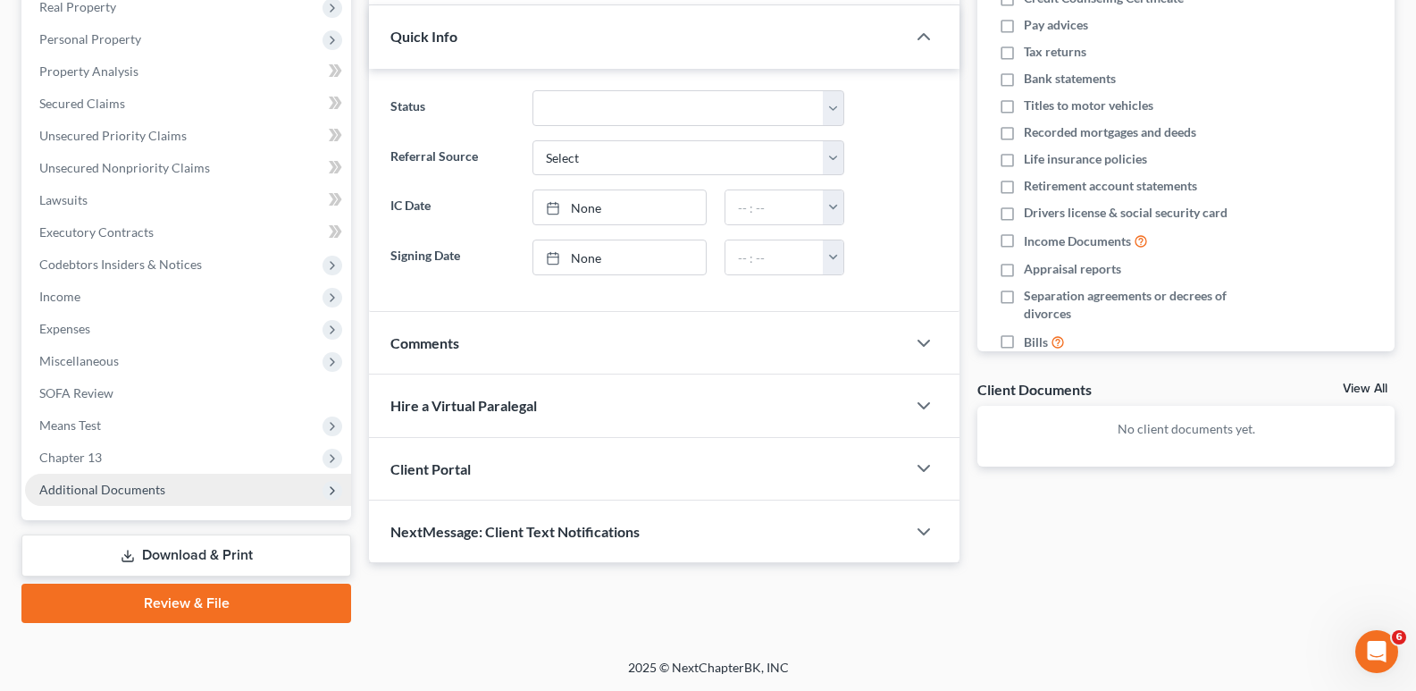
click at [124, 487] on span "Additional Documents" at bounding box center [102, 489] width 126 height 15
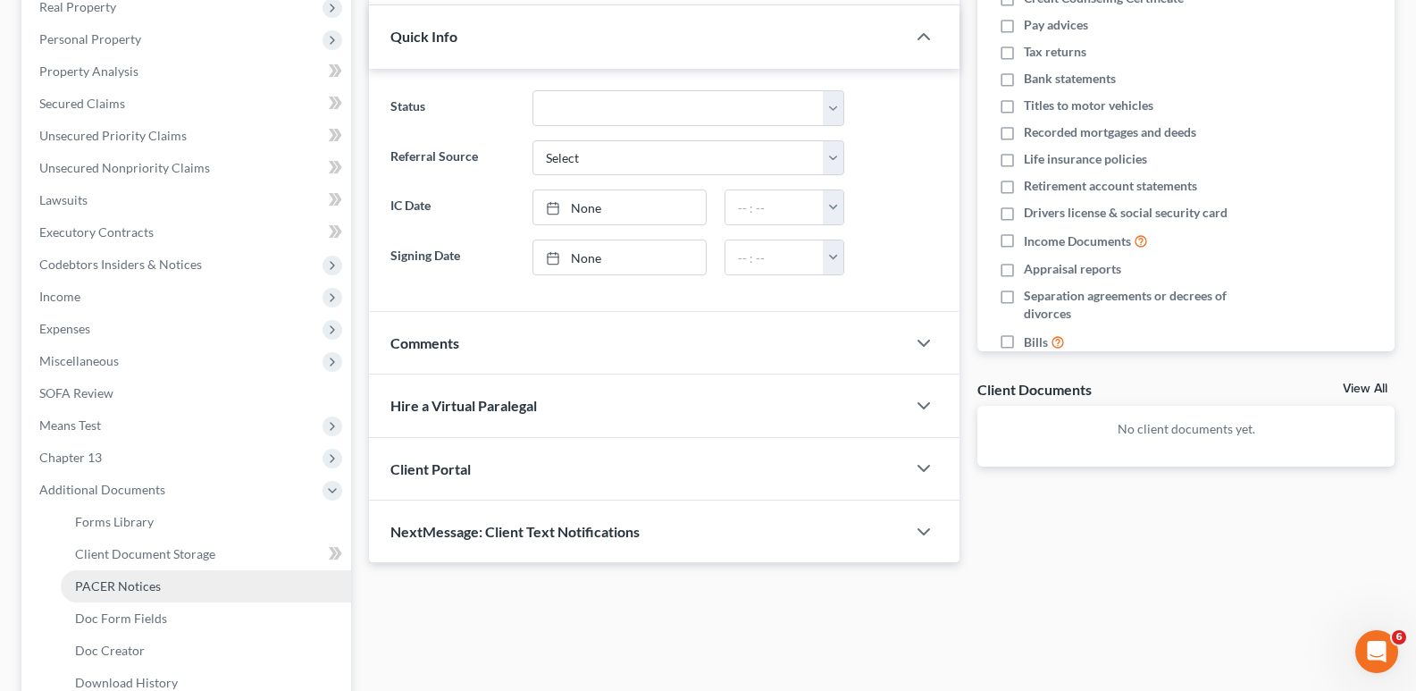
click at [116, 583] on span "PACER Notices" at bounding box center [118, 585] width 86 height 15
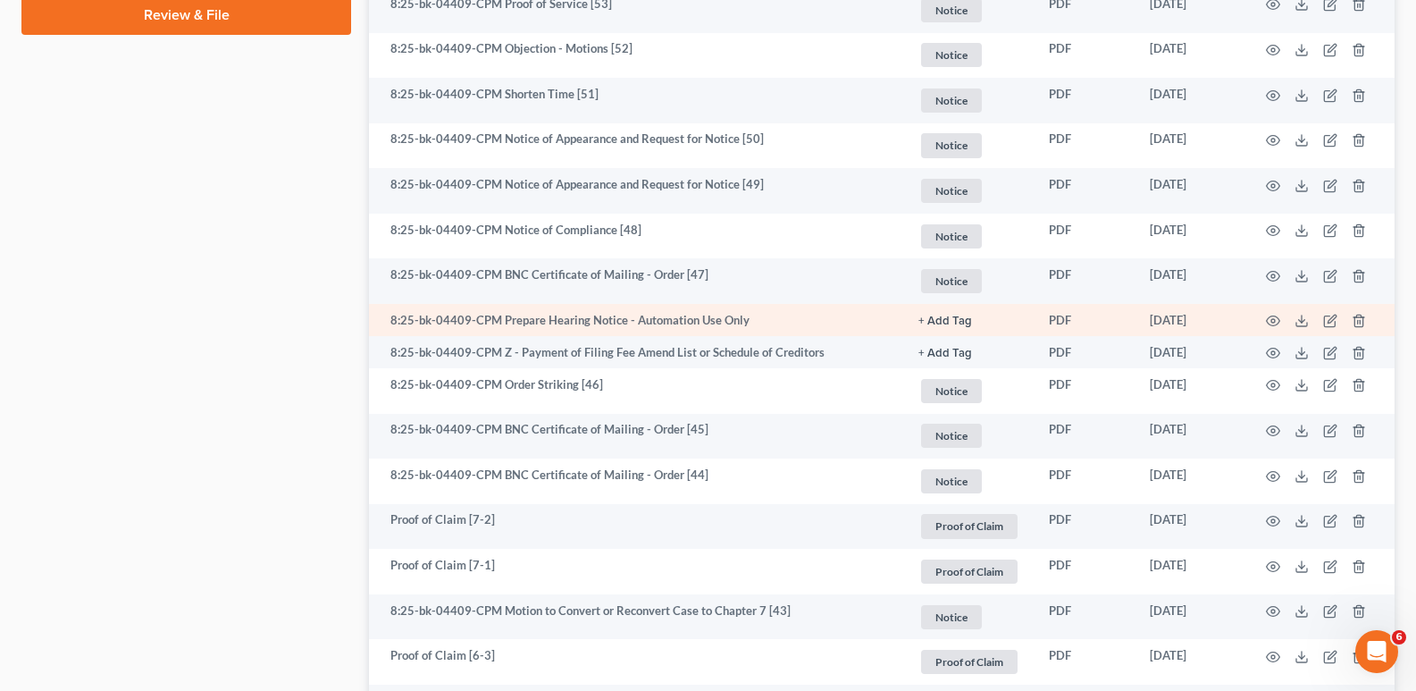
scroll to position [1162, 0]
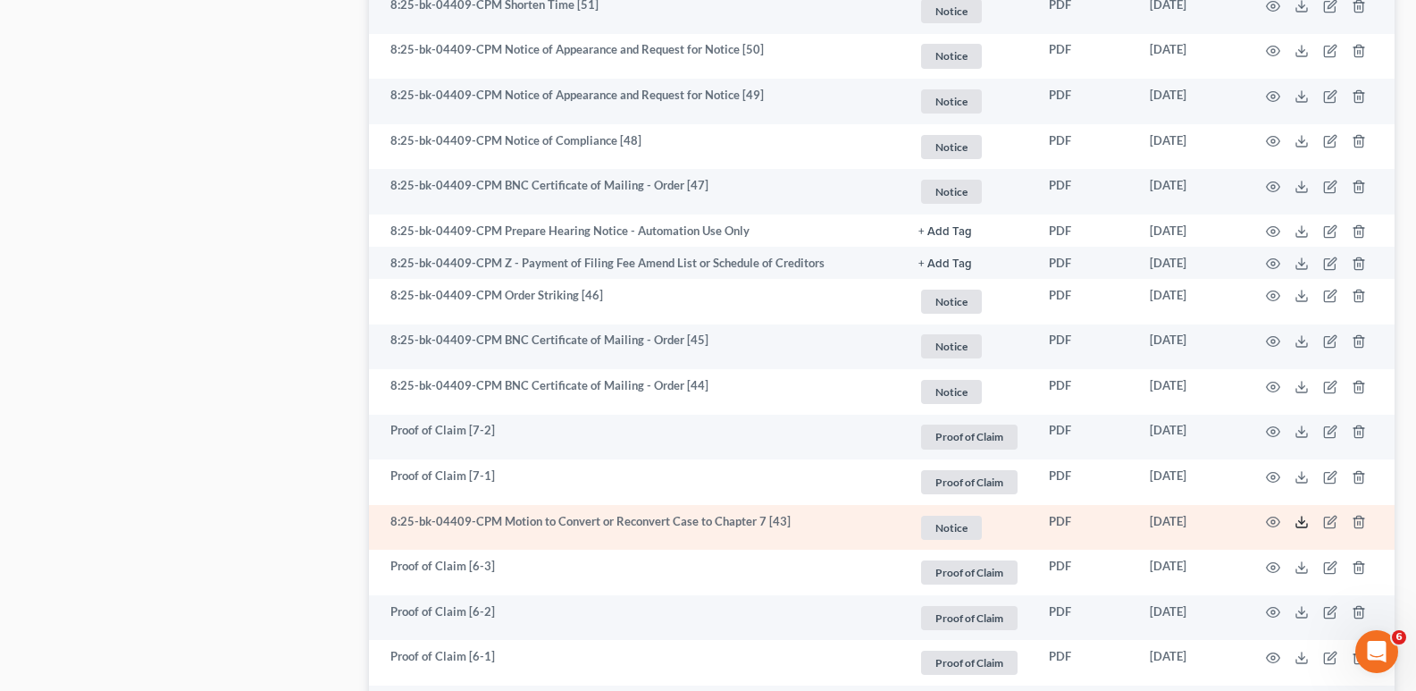
click at [1303, 524] on icon at bounding box center [1302, 522] width 14 height 14
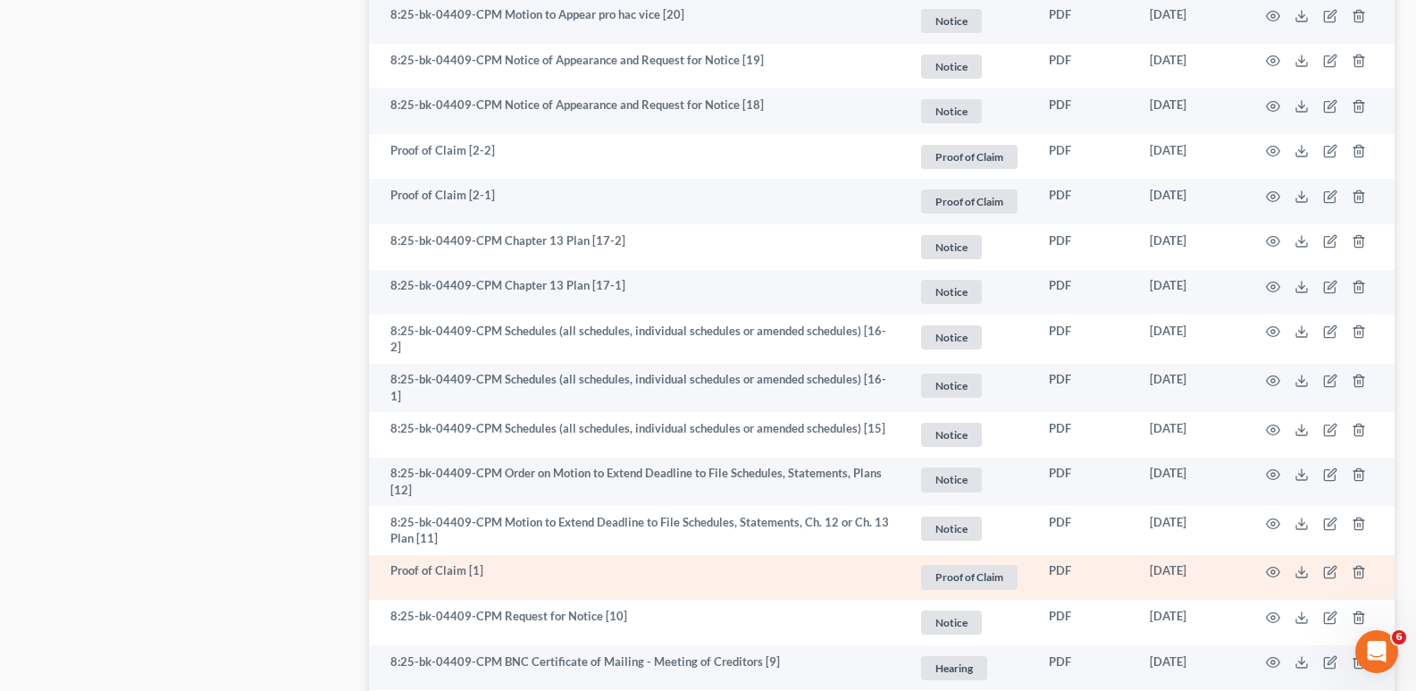
scroll to position [3312, 0]
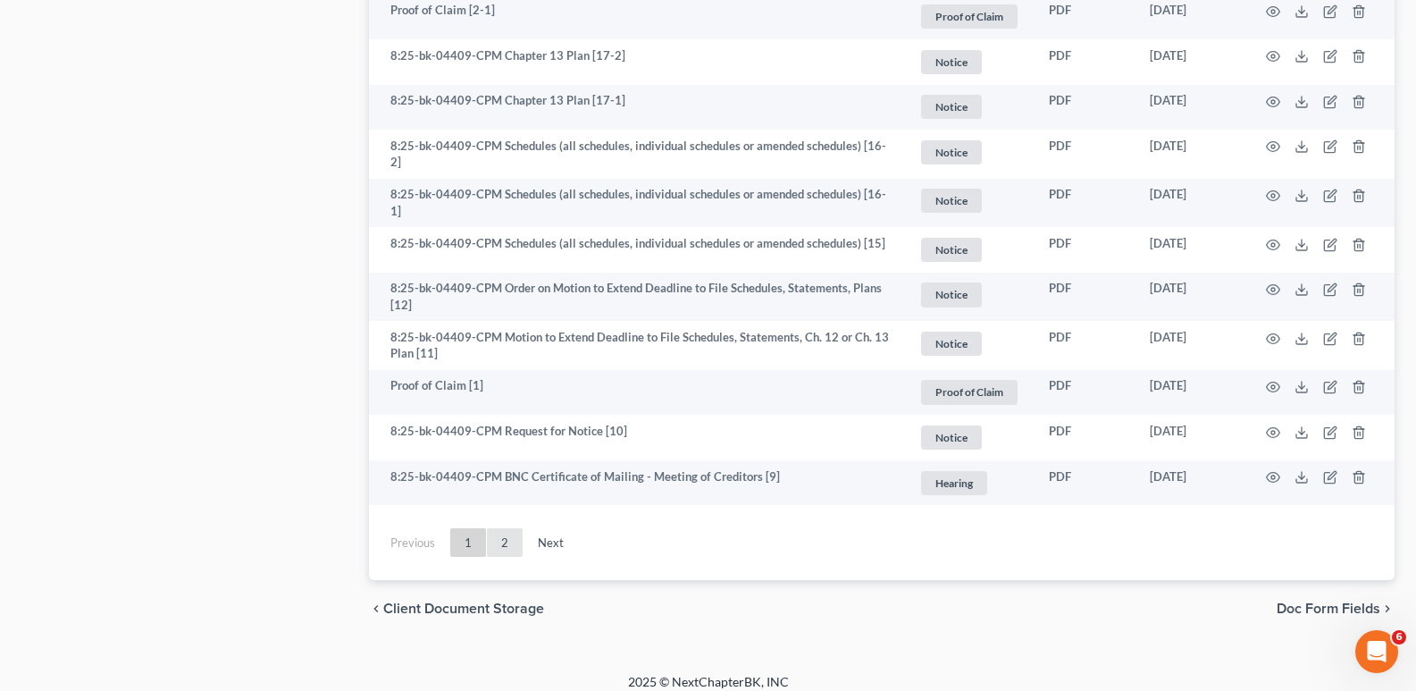
click at [500, 529] on link "2" at bounding box center [505, 542] width 36 height 29
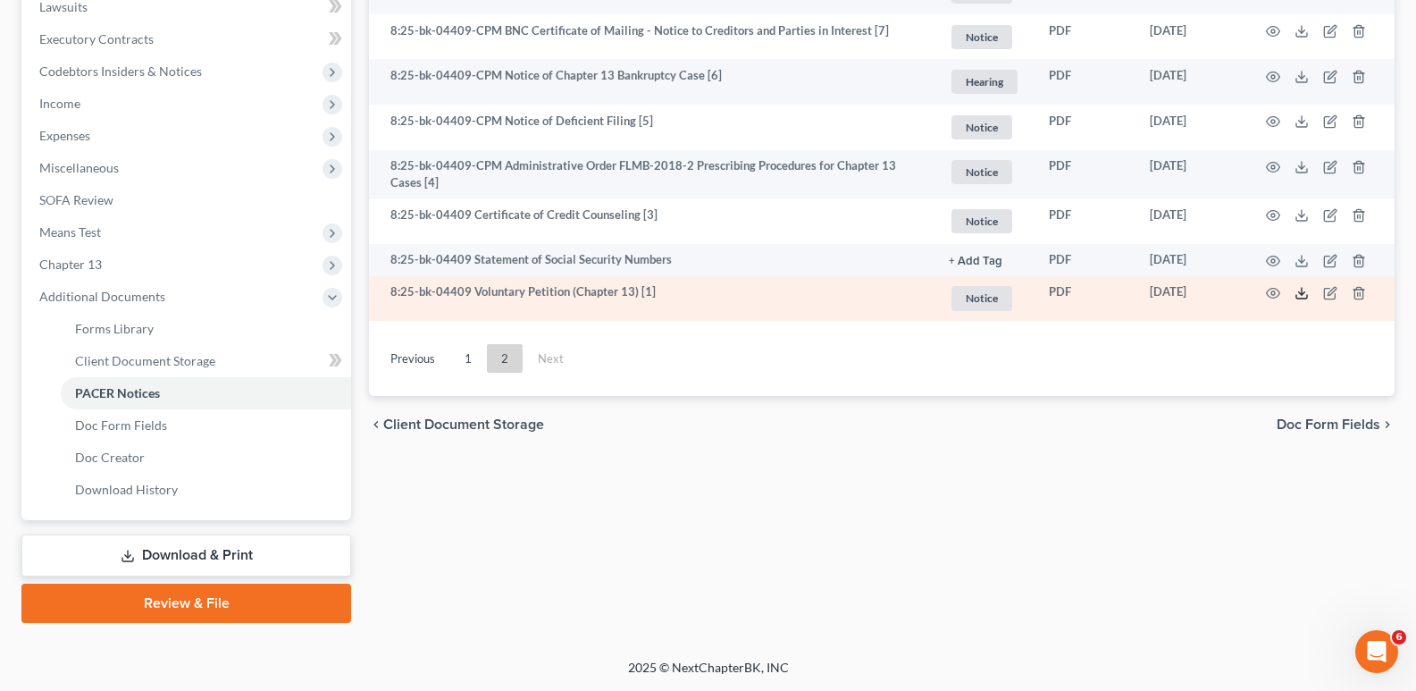
click at [1302, 295] on line at bounding box center [1302, 291] width 0 height 7
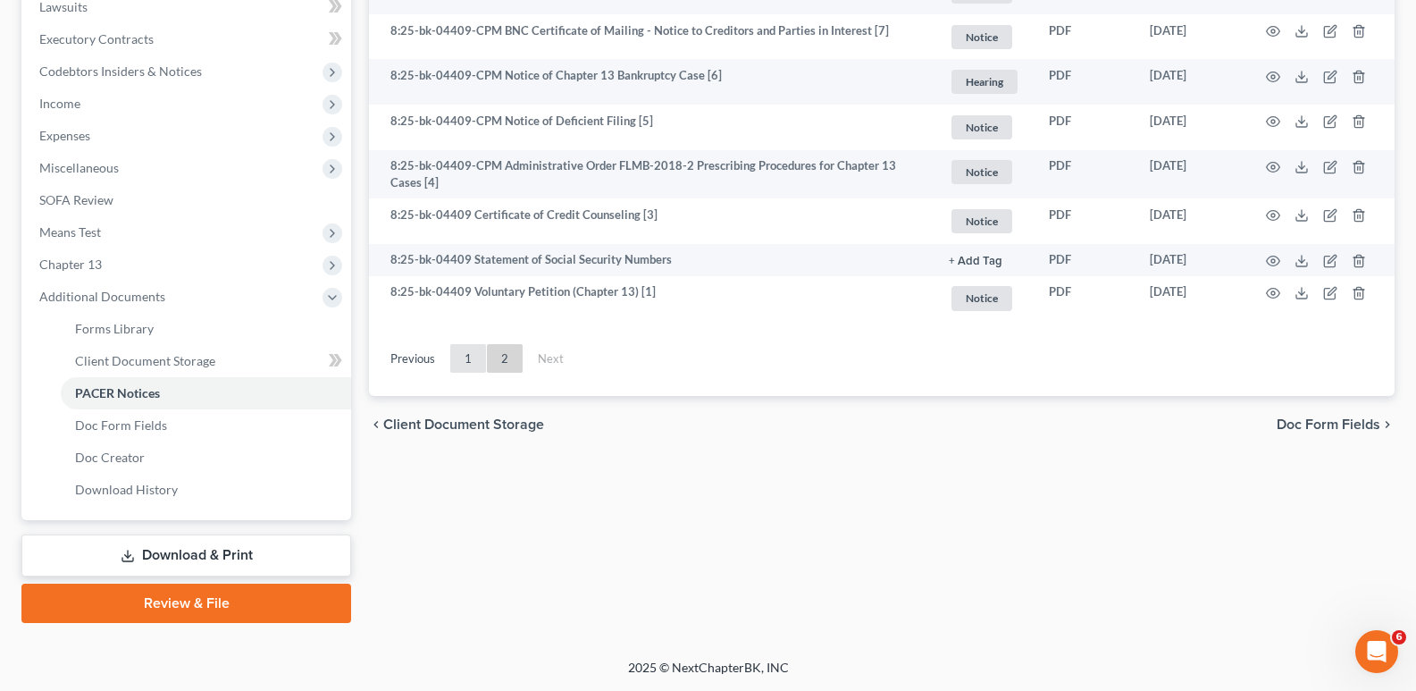
click at [466, 357] on link "1" at bounding box center [468, 358] width 36 height 29
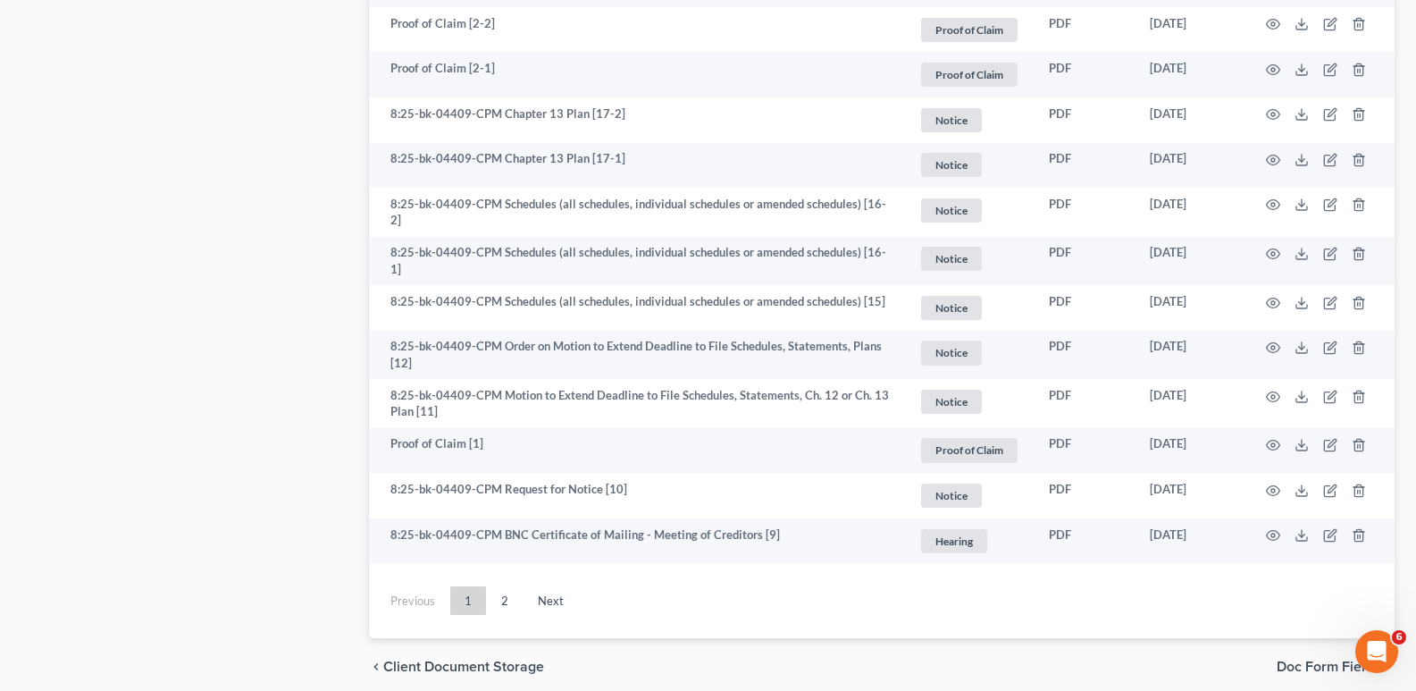
scroll to position [3312, 0]
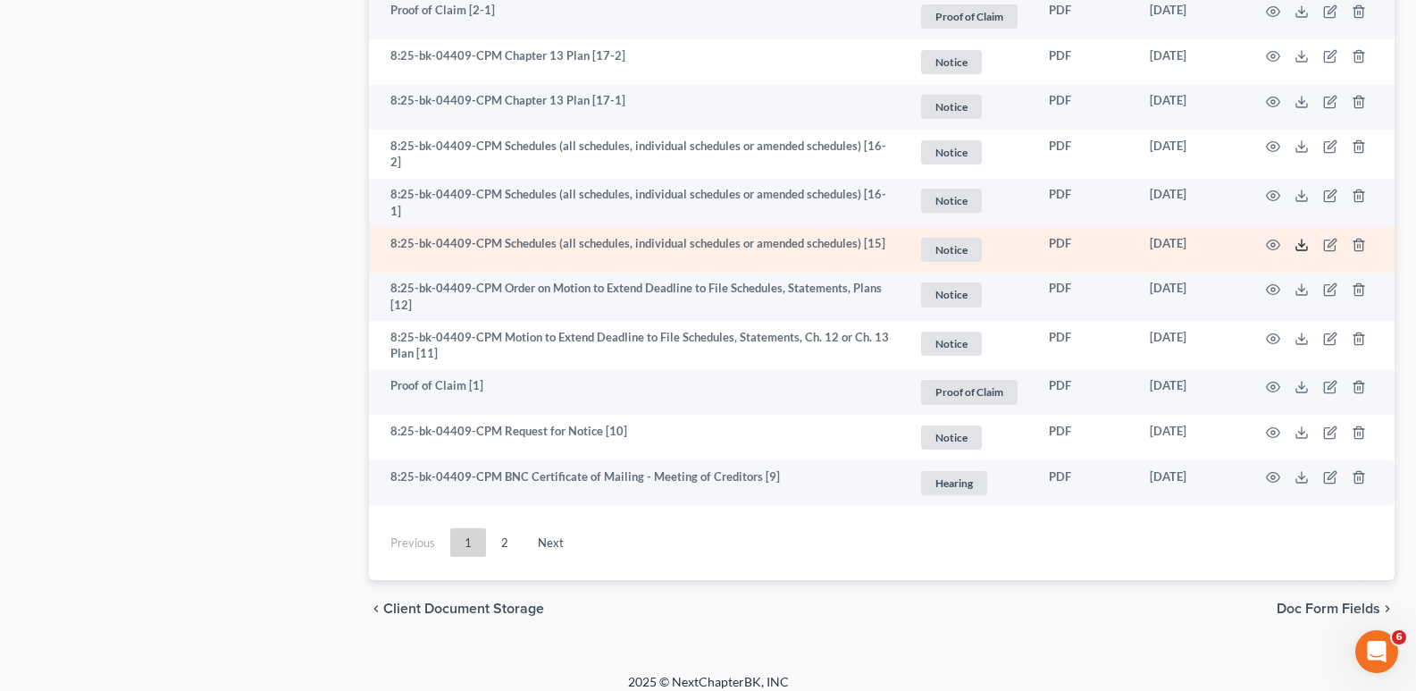
click at [1303, 238] on icon at bounding box center [1302, 245] width 14 height 14
